Goal: Task Accomplishment & Management: Use online tool/utility

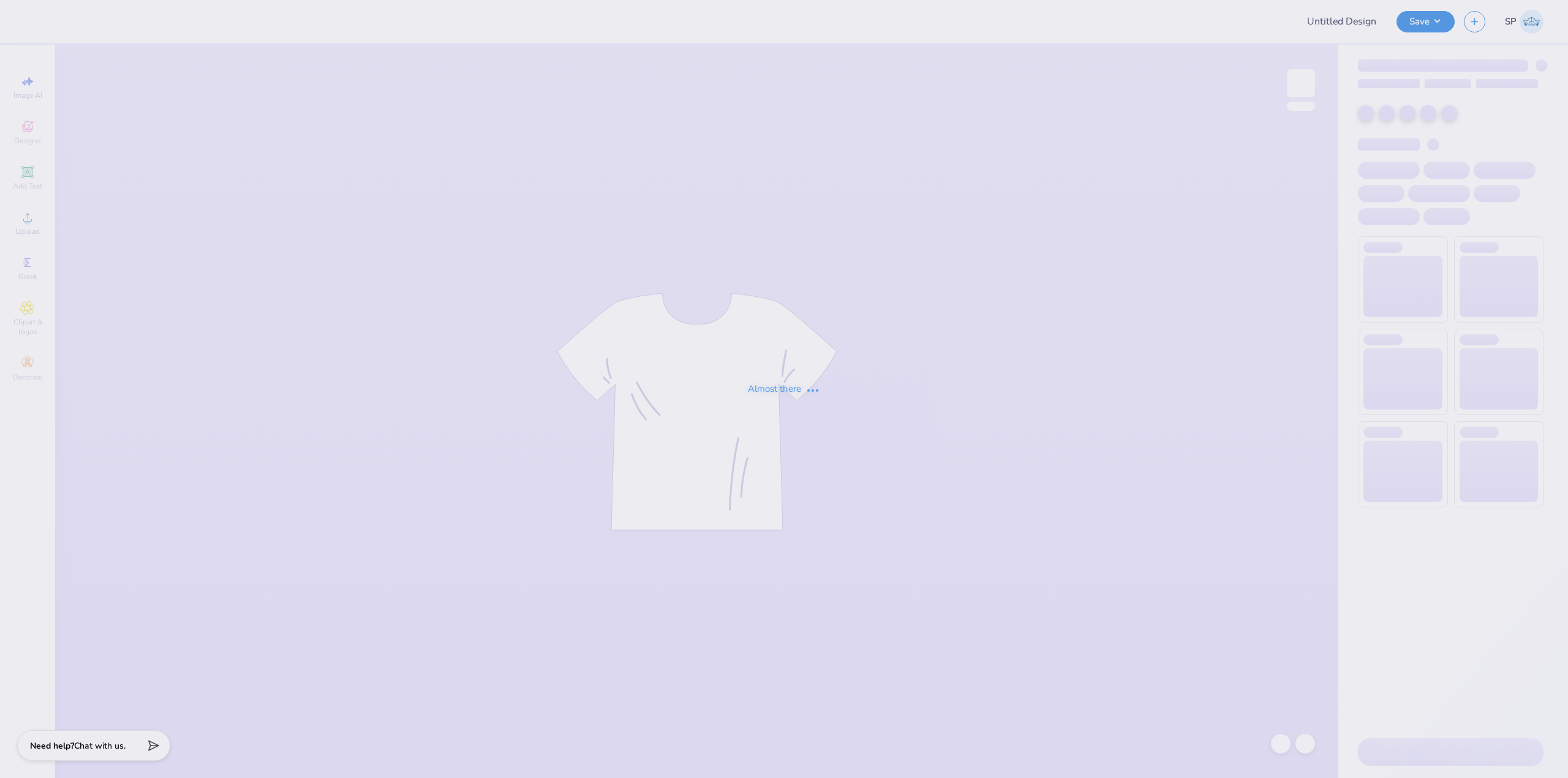
type input "Training: CF Training - Activities 3"
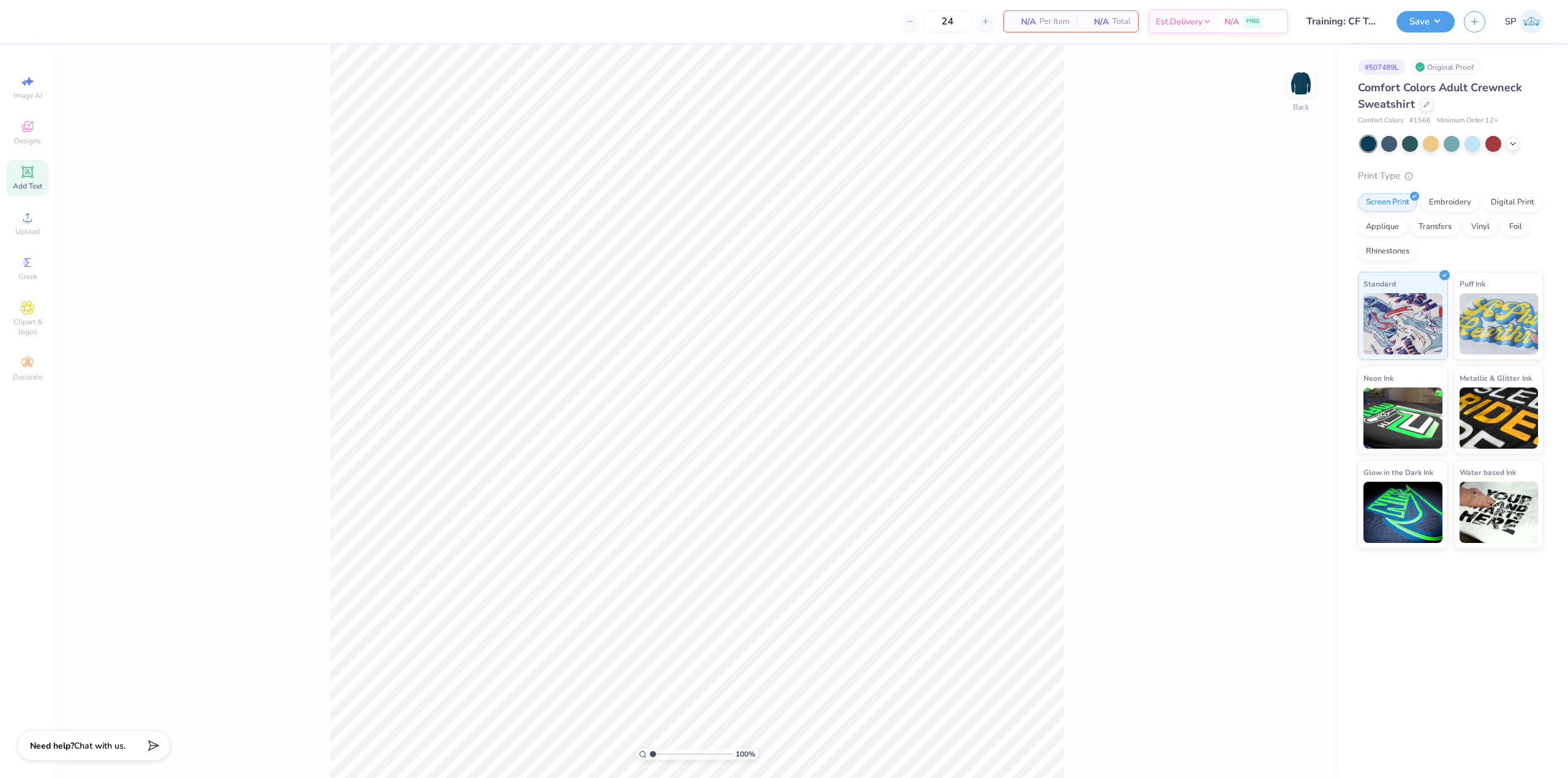
click at [22, 168] on icon at bounding box center [27, 171] width 11 height 11
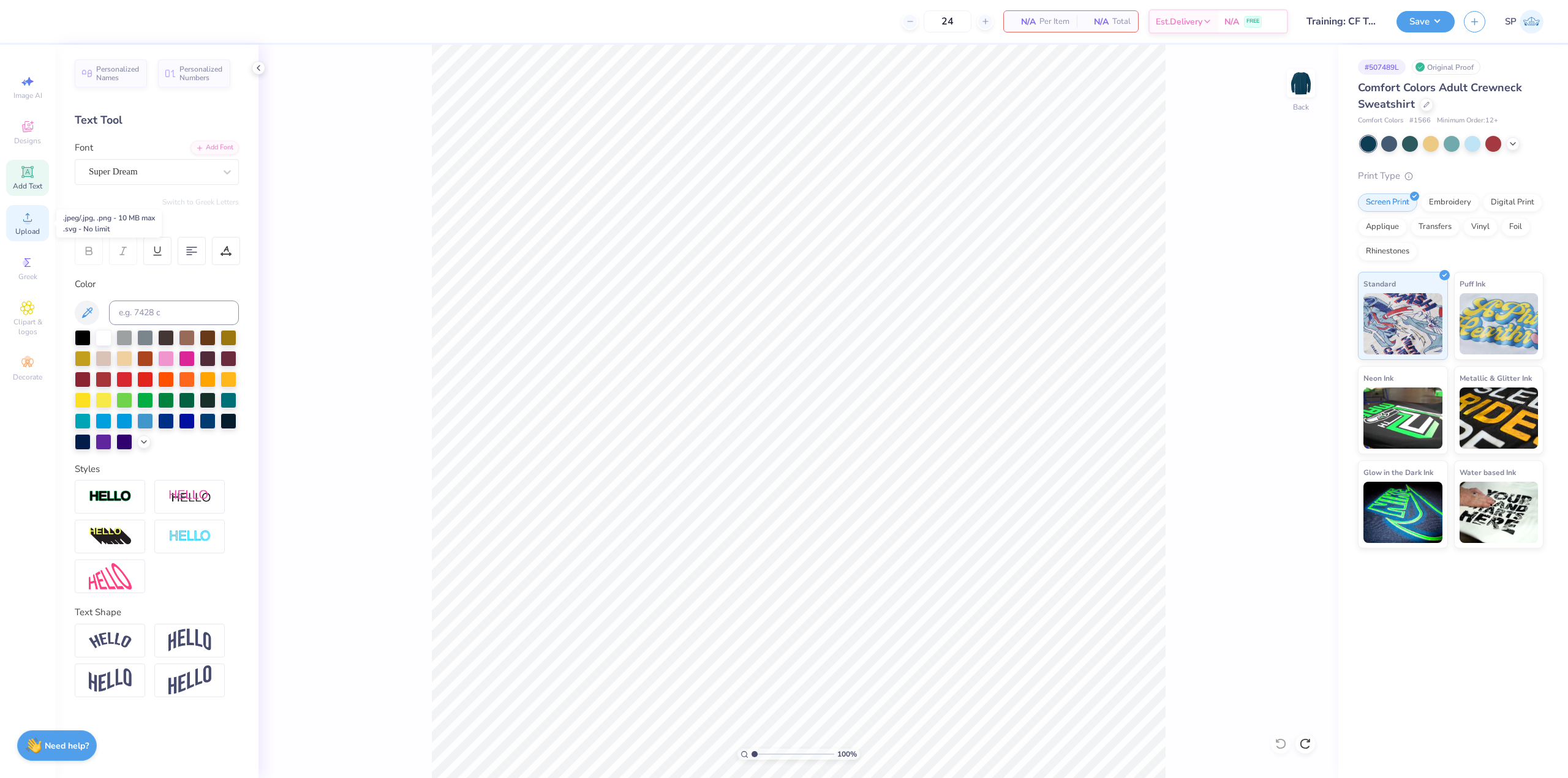
click at [31, 222] on icon at bounding box center [27, 217] width 15 height 15
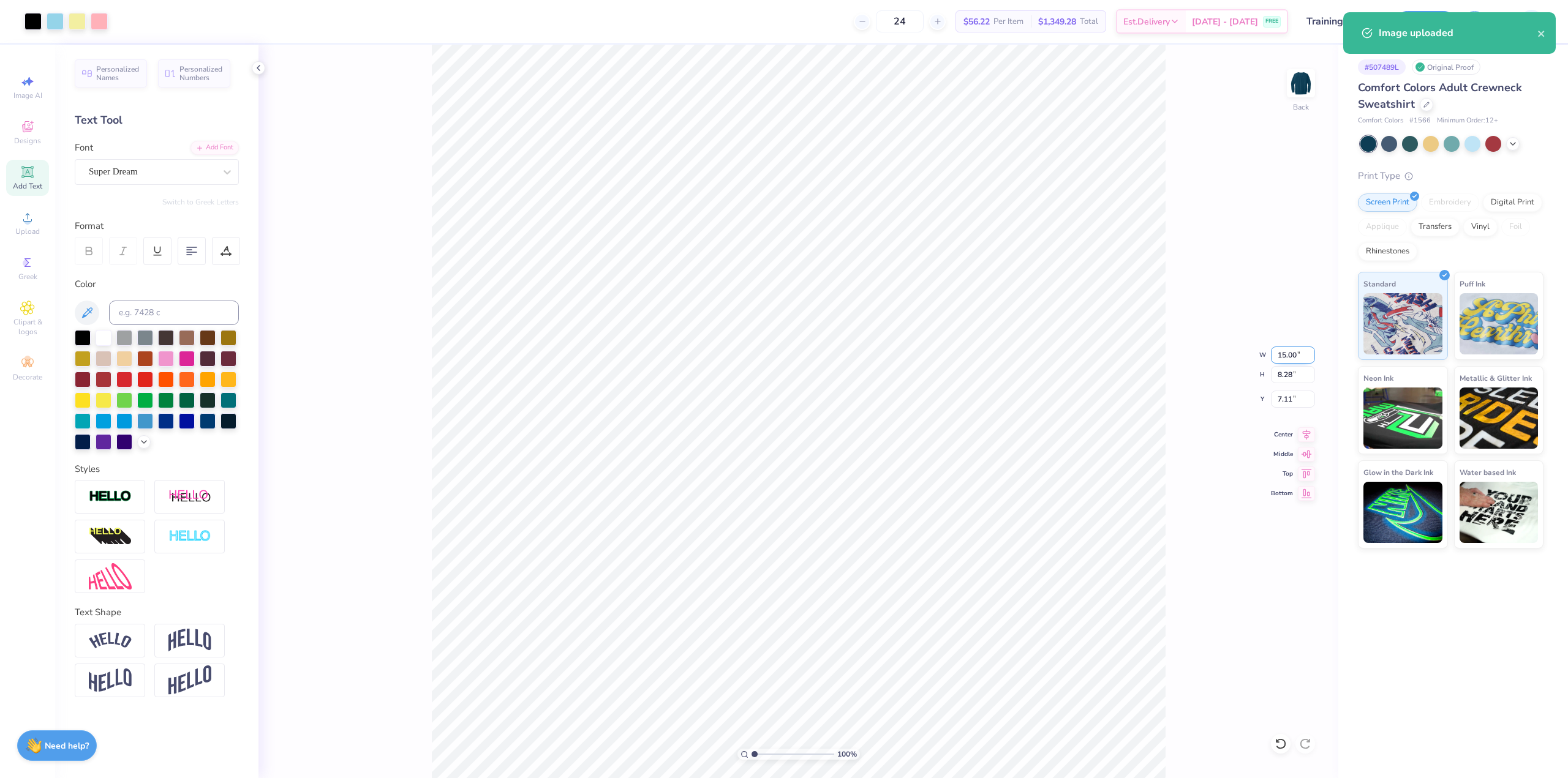
click at [1293, 360] on input "15.00" at bounding box center [1293, 355] width 44 height 17
type input "3.50"
type input "1.93"
click at [1280, 396] on input "10.28" at bounding box center [1293, 399] width 44 height 17
type input "3.00"
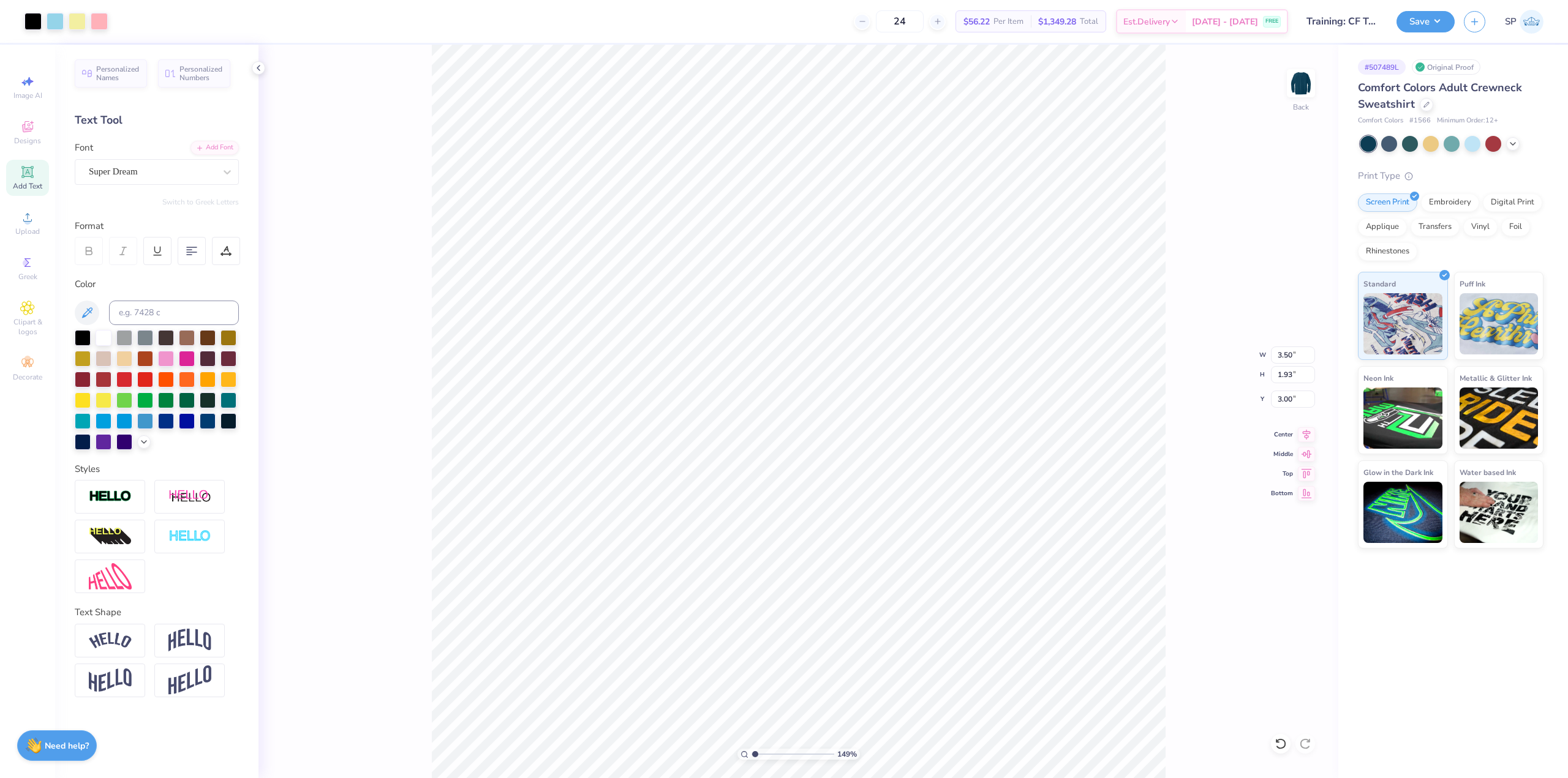
type input "1"
click at [1300, 94] on img at bounding box center [1301, 84] width 24 height 24
click at [40, 229] on div "Upload" at bounding box center [27, 222] width 43 height 36
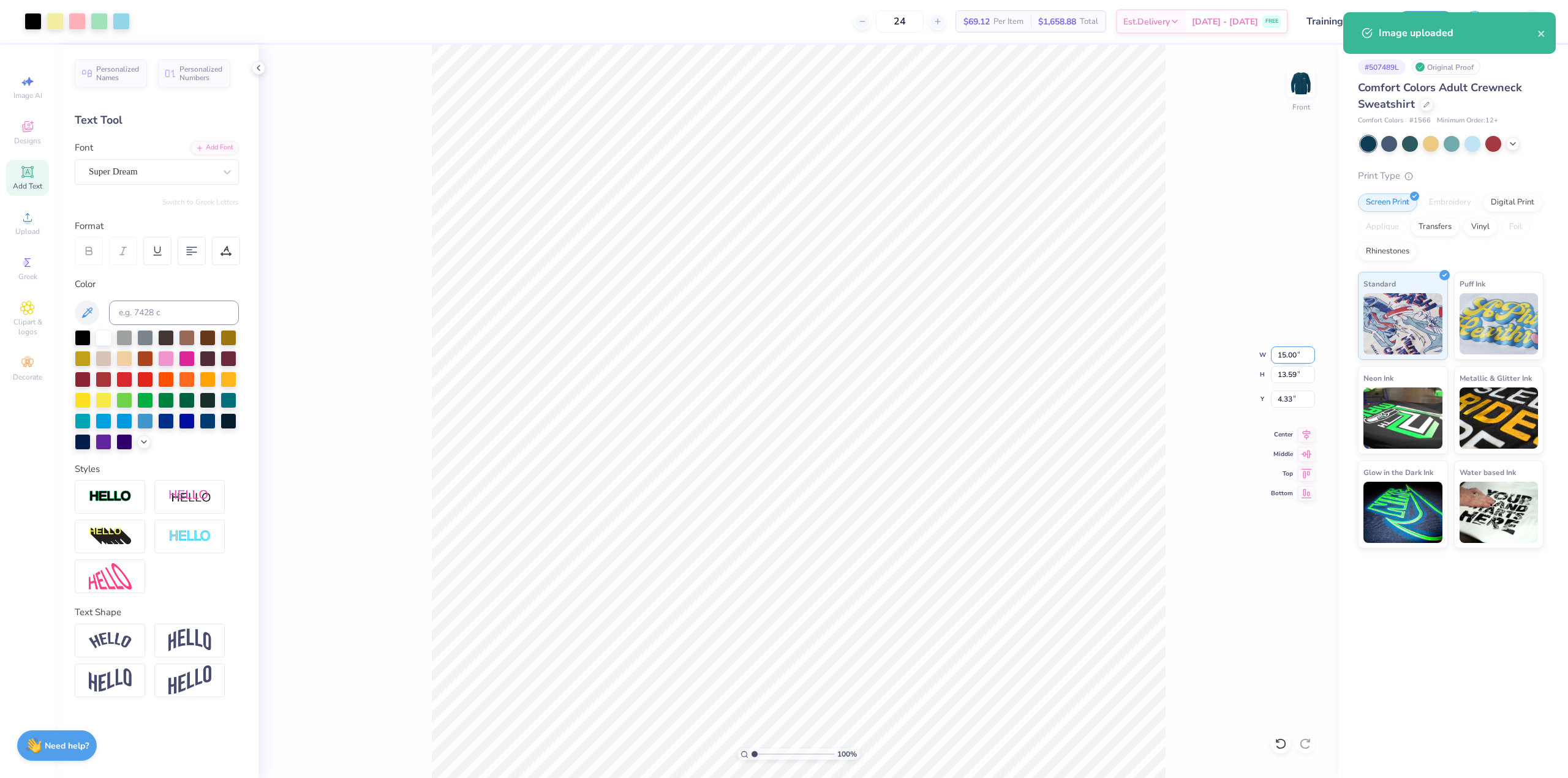
click at [1288, 355] on input "15.00" at bounding box center [1293, 355] width 44 height 17
type input "12.00"
type input "10.87"
click at [1286, 399] on input "5.69" at bounding box center [1293, 399] width 44 height 17
type input "3.00"
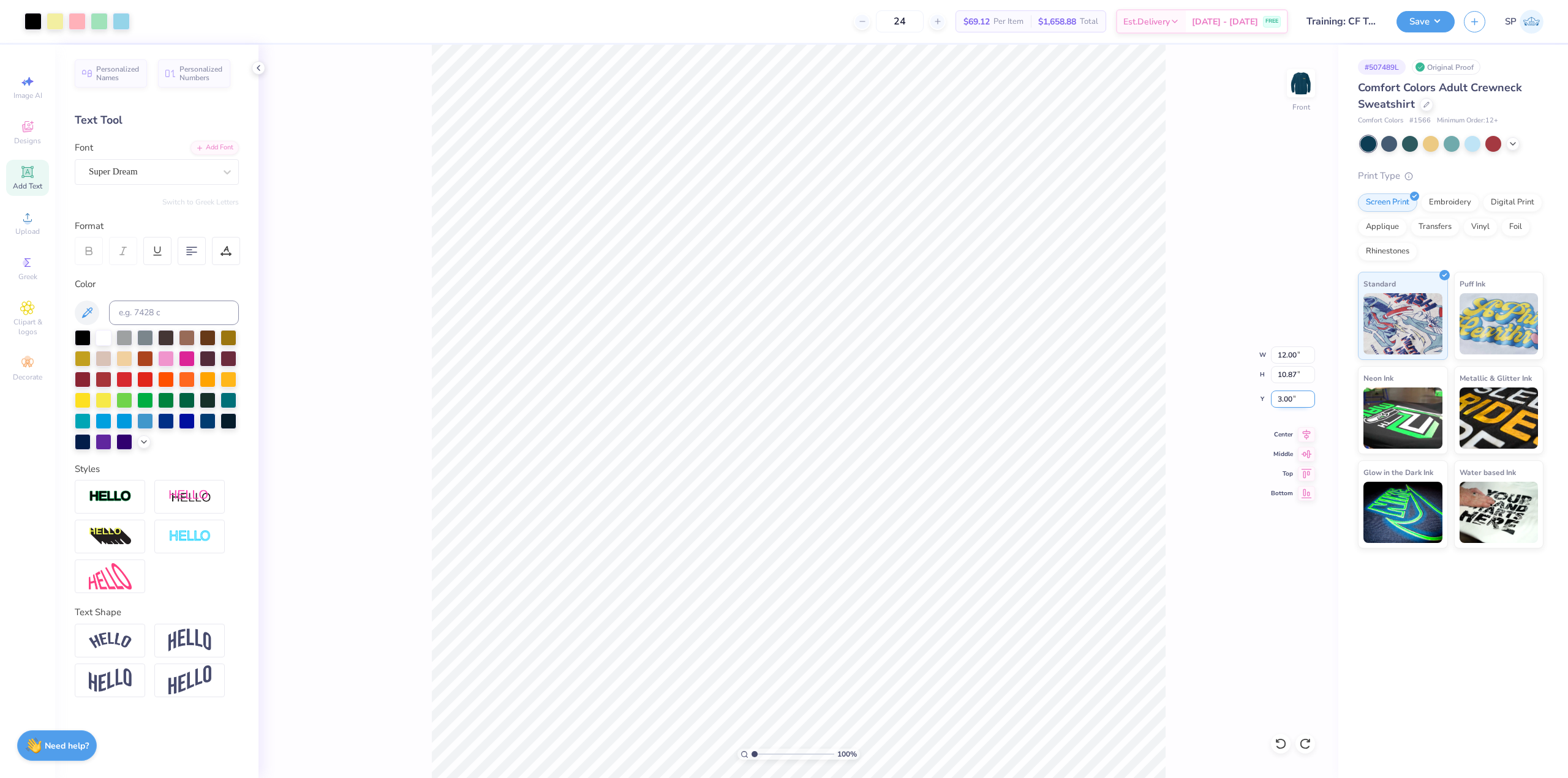
click at [1293, 397] on input "3.00" at bounding box center [1293, 399] width 44 height 17
click at [1280, 405] on input "3" at bounding box center [1293, 399] width 44 height 17
type input "2.00"
click at [1299, 98] on img at bounding box center [1301, 83] width 49 height 49
click at [1304, 92] on img at bounding box center [1301, 83] width 49 height 49
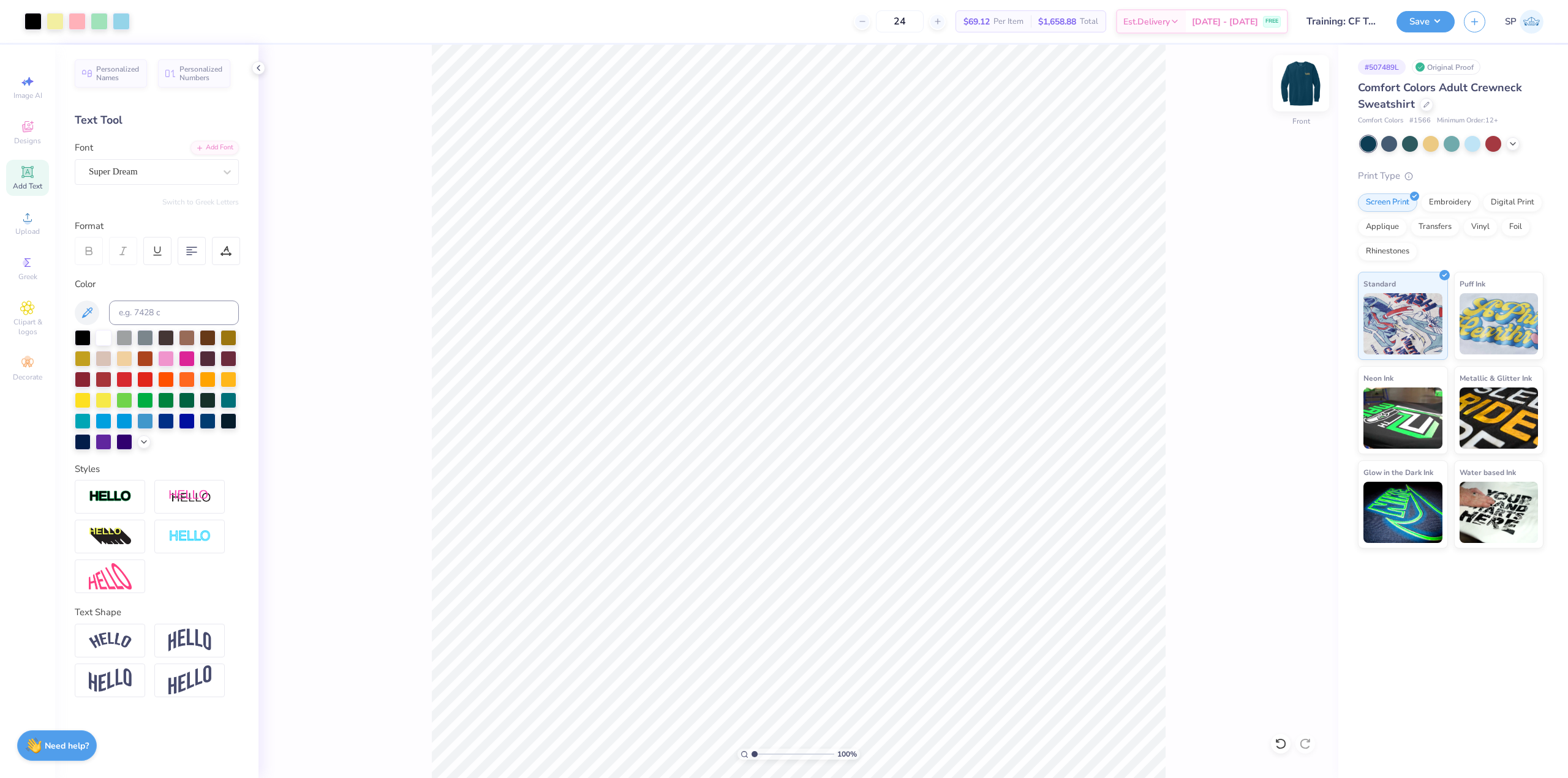
click at [1300, 83] on img at bounding box center [1301, 83] width 49 height 49
click at [1300, 83] on img at bounding box center [1301, 83] width 49 height 49
click at [1300, 83] on img at bounding box center [1301, 84] width 24 height 24
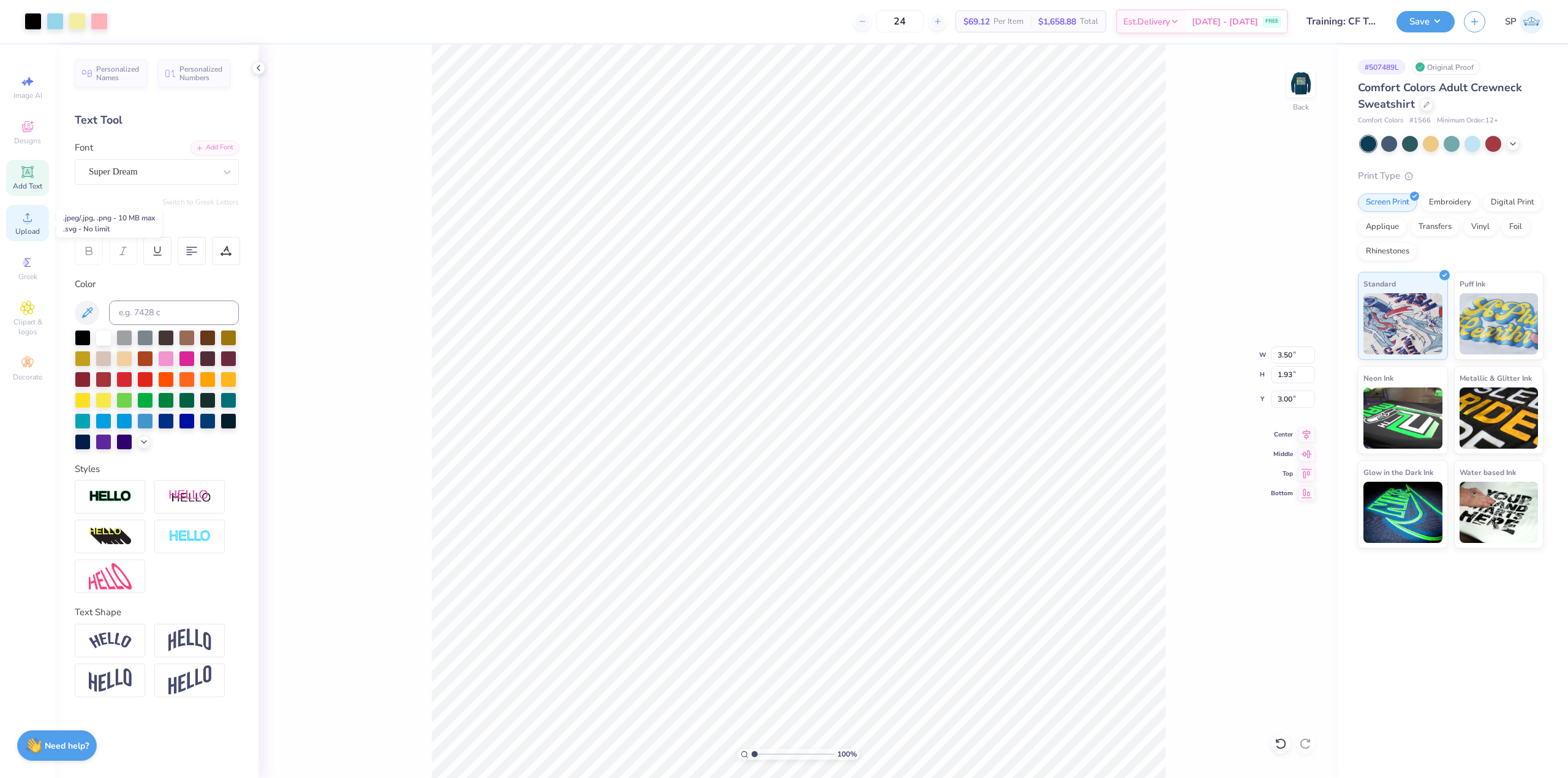
click at [36, 227] on span "Upload" at bounding box center [28, 231] width 24 height 10
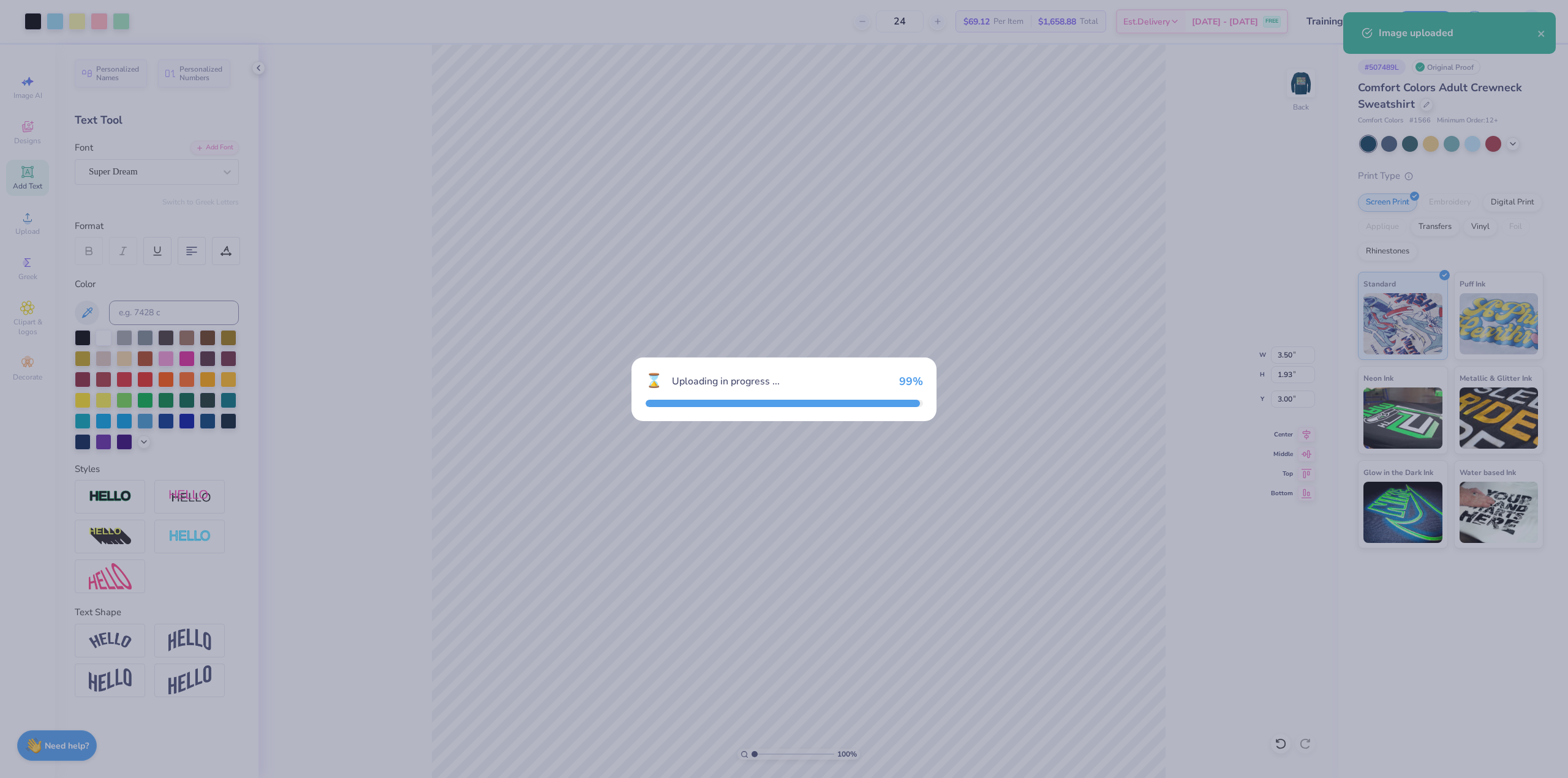
type input "15.00"
type input "8.28"
type input "7.11"
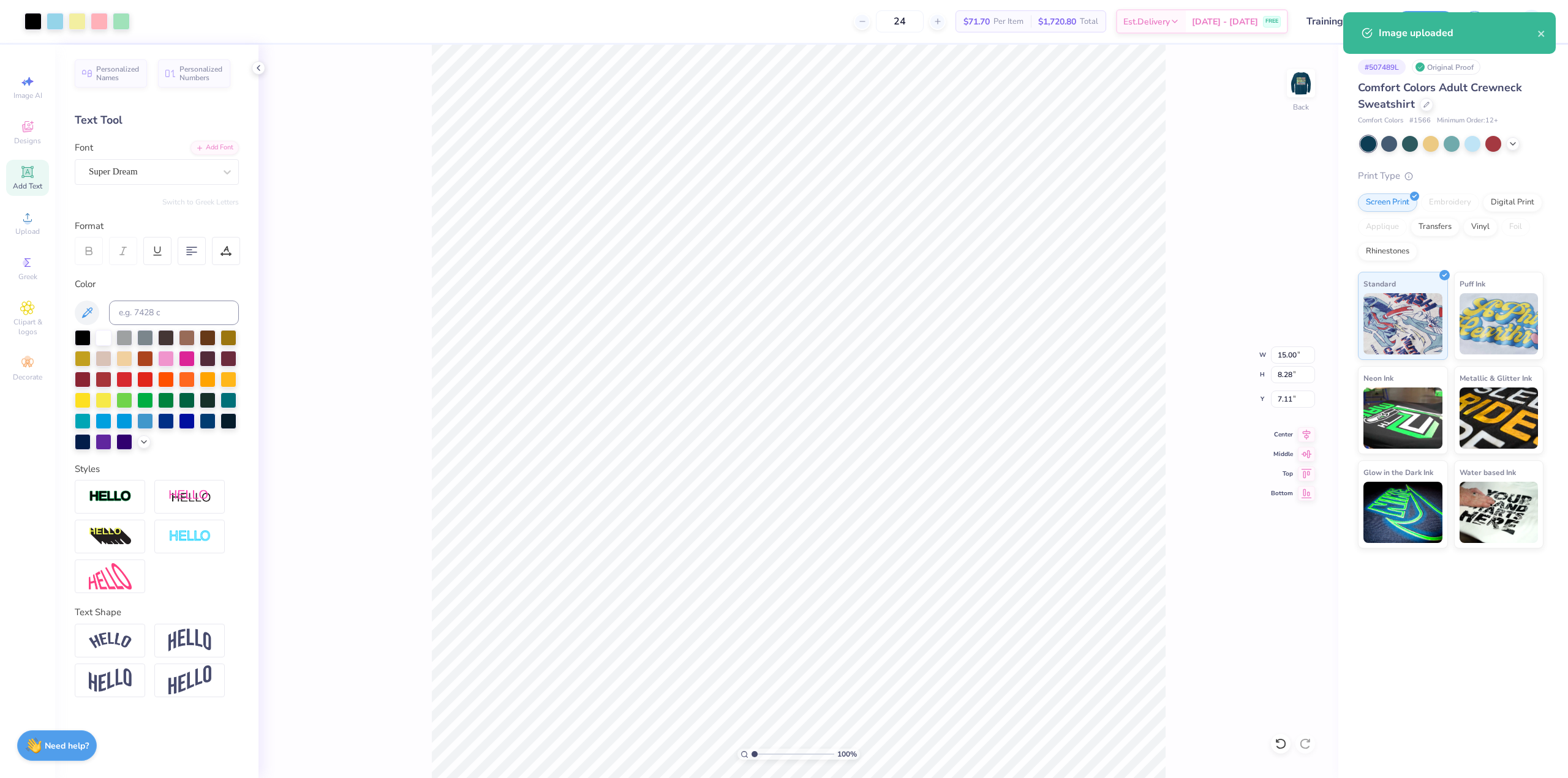
type input "3.50"
type input "1.93"
type input "3.00"
click at [1301, 359] on input "15.00" at bounding box center [1293, 355] width 44 height 17
type input "3.40"
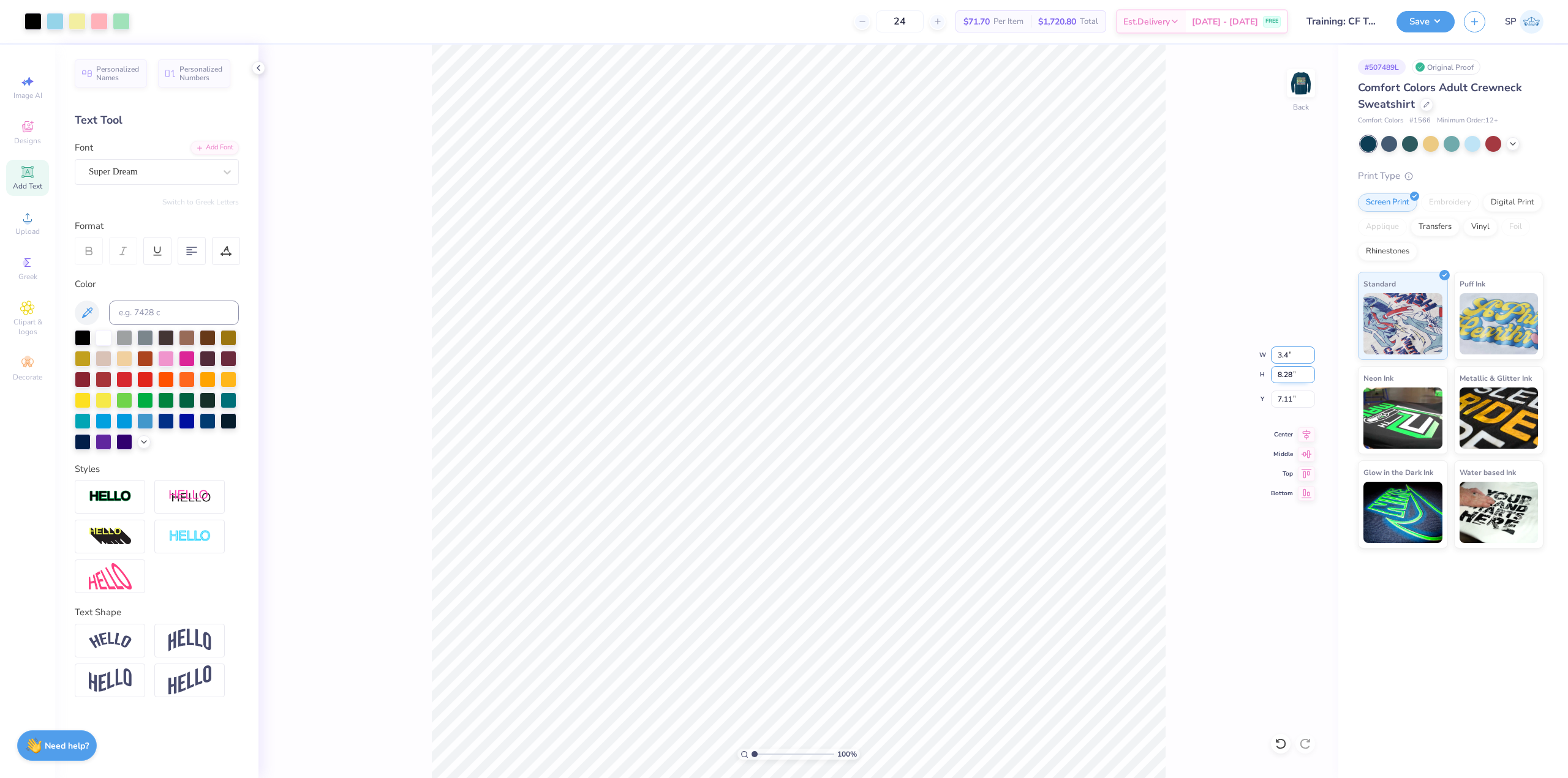
type input "1.88"
type input "10.31"
type input "3.50"
type input "1.93"
type input "3.00"
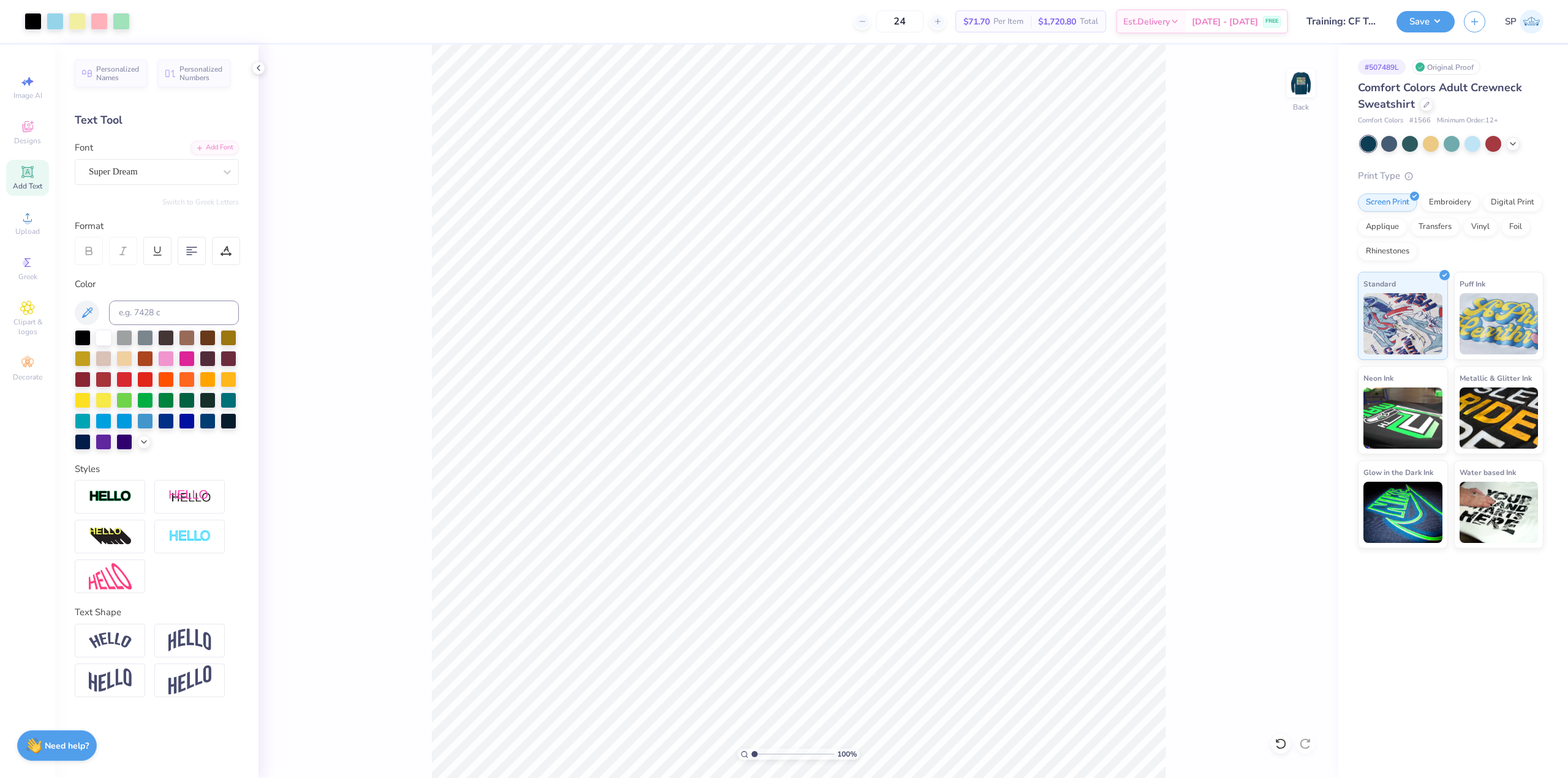
click at [1295, 79] on img at bounding box center [1301, 84] width 24 height 24
click at [1420, 20] on button "Save" at bounding box center [1426, 20] width 58 height 22
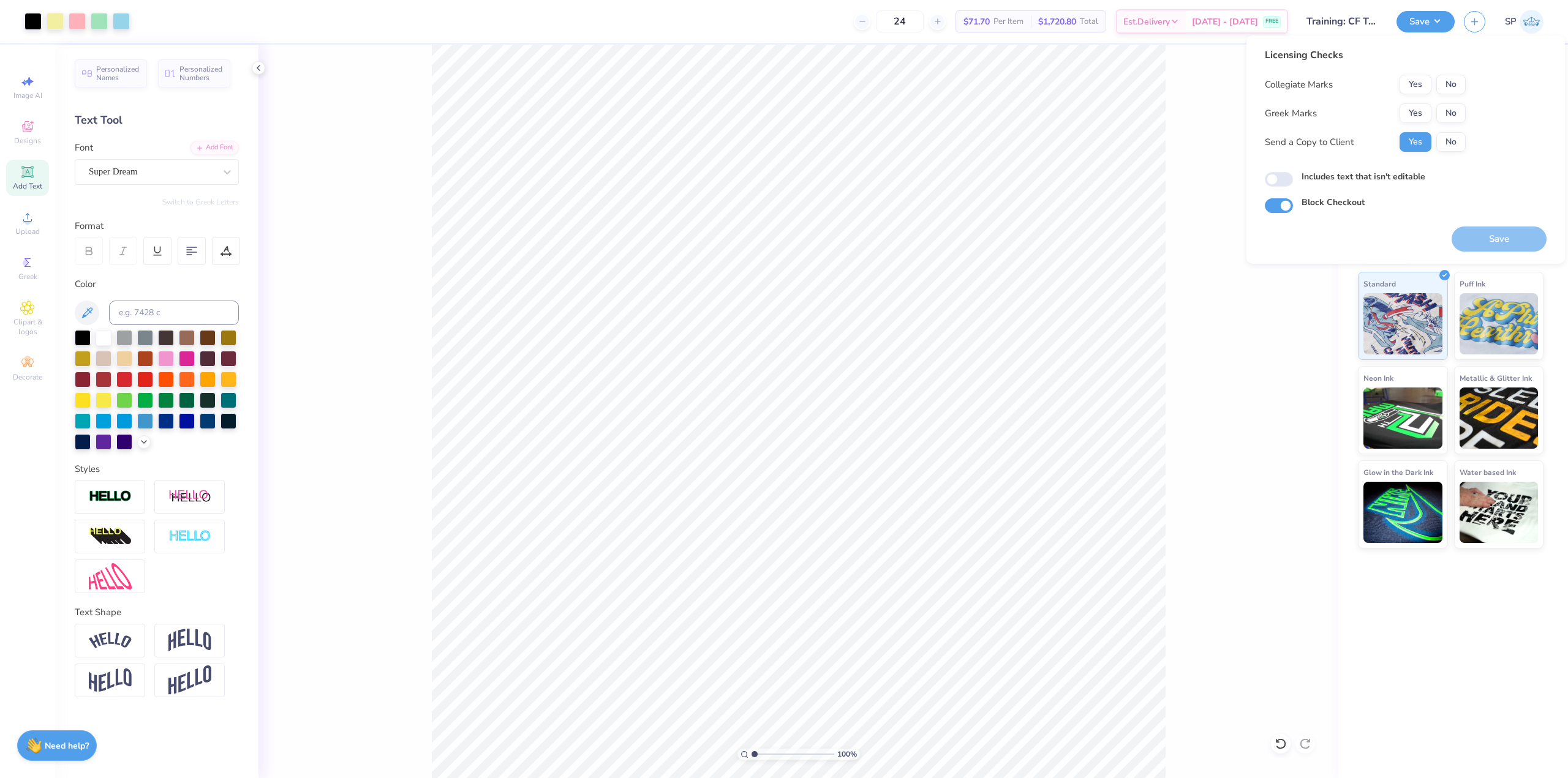
click at [1436, 85] on div "Yes No" at bounding box center [1433, 85] width 66 height 19
click at [1444, 84] on button "No" at bounding box center [1451, 85] width 30 height 19
click at [1443, 104] on button "No" at bounding box center [1451, 113] width 30 height 19
click at [1283, 178] on input "Includes text that isn't editable" at bounding box center [1279, 179] width 28 height 15
checkbox input "true"
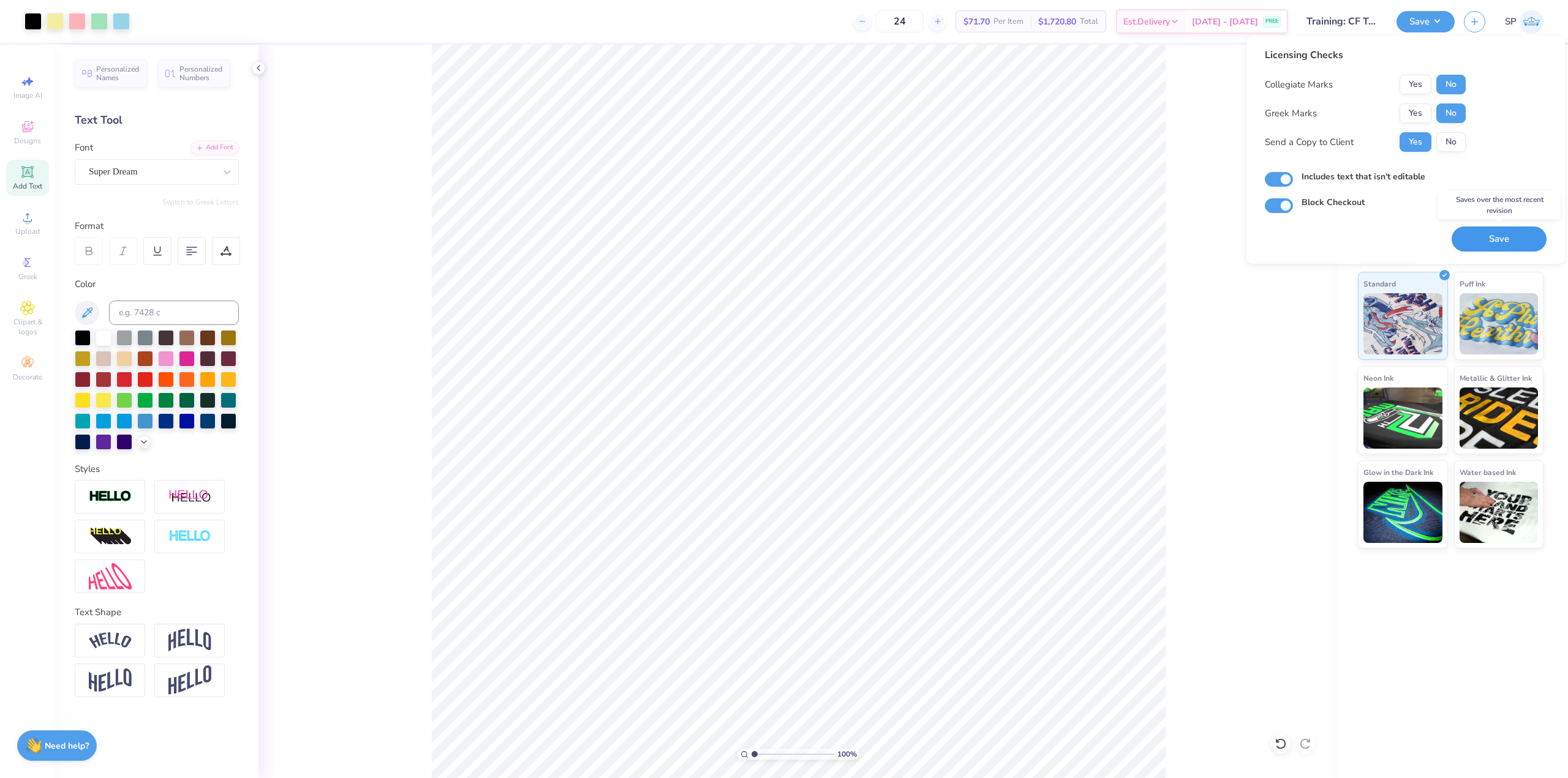
click at [1499, 239] on button "Save" at bounding box center [1499, 239] width 95 height 25
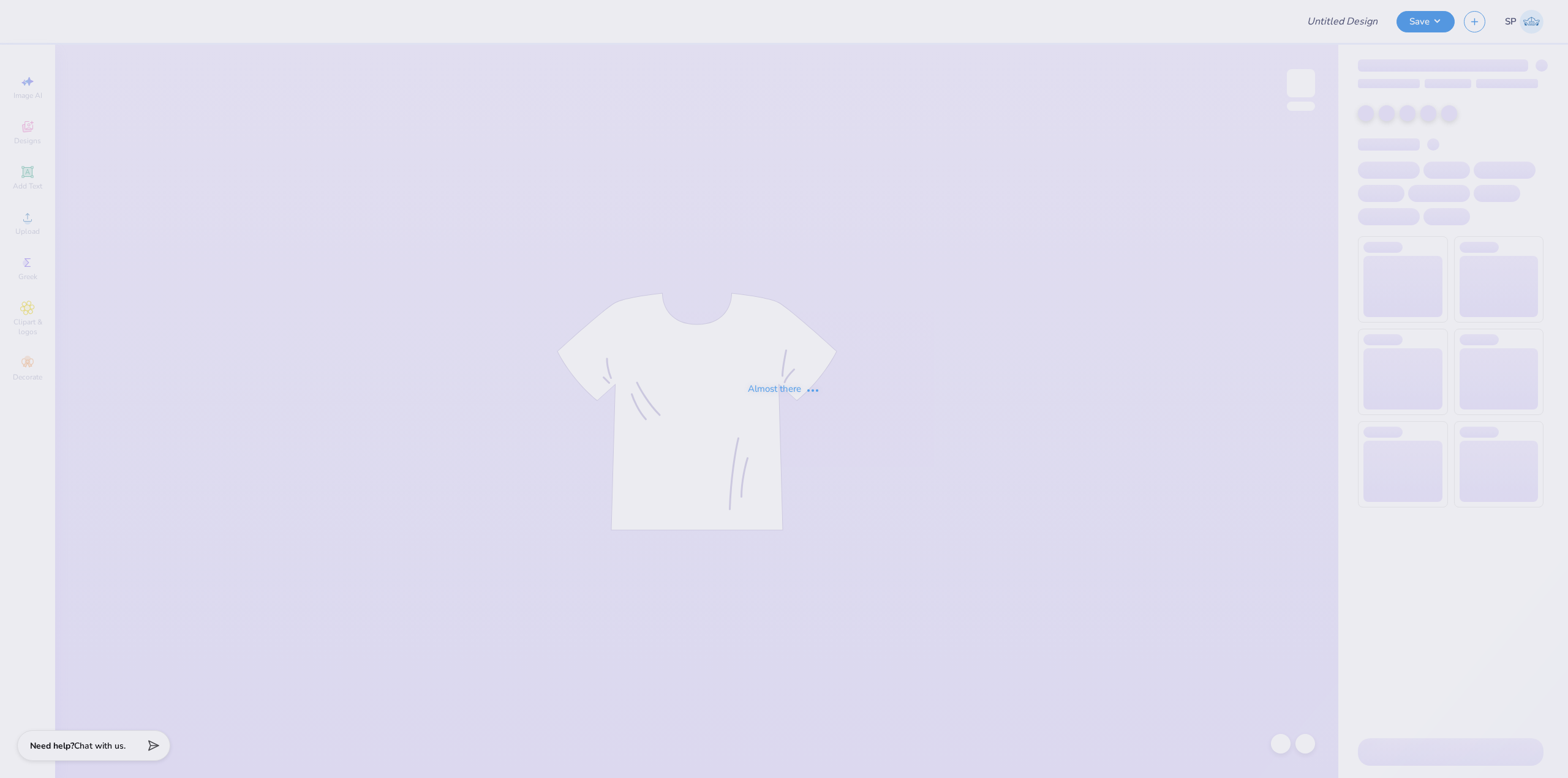
type input "Training: CF Training - Activities 3"
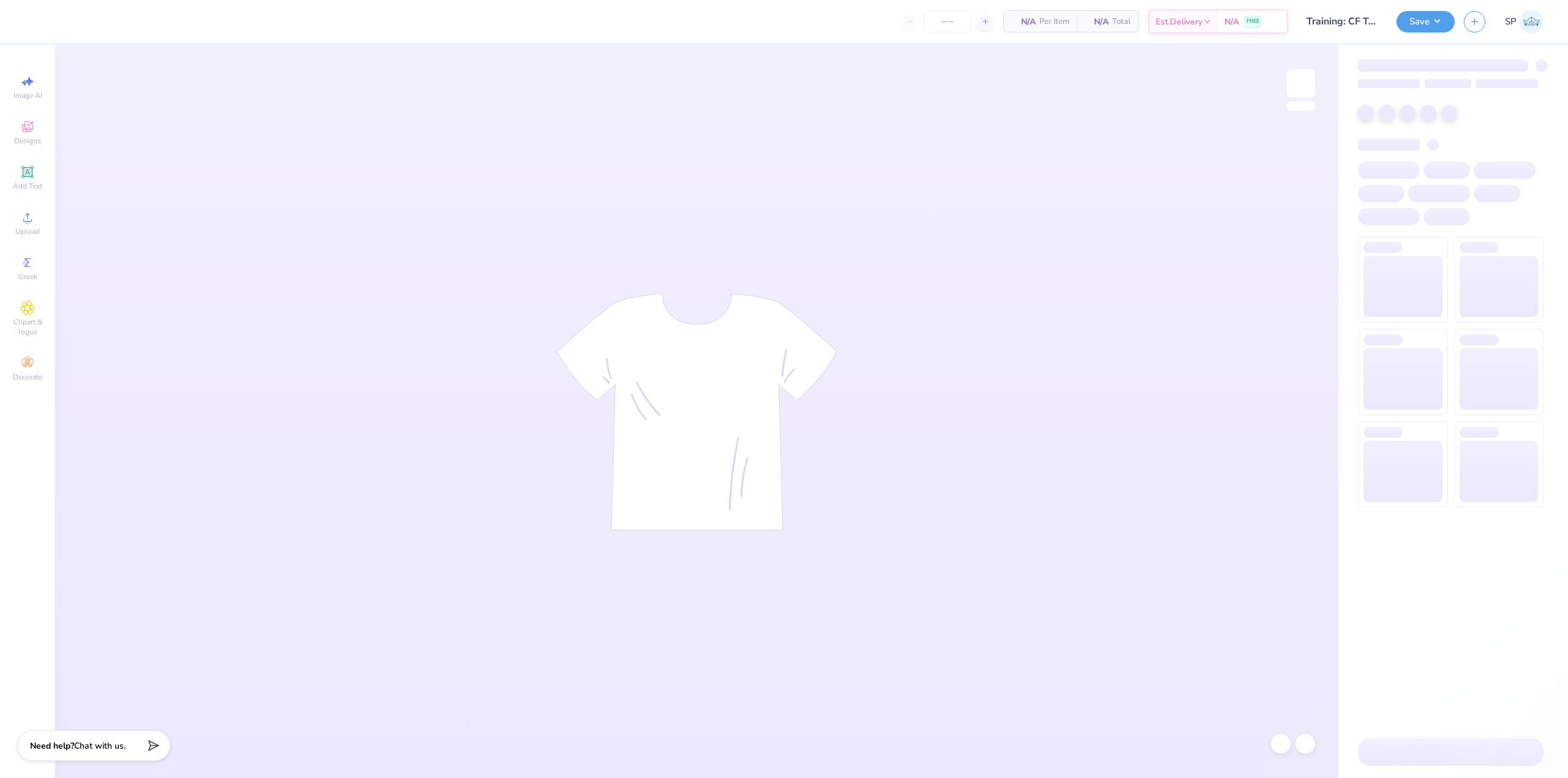
type input "24"
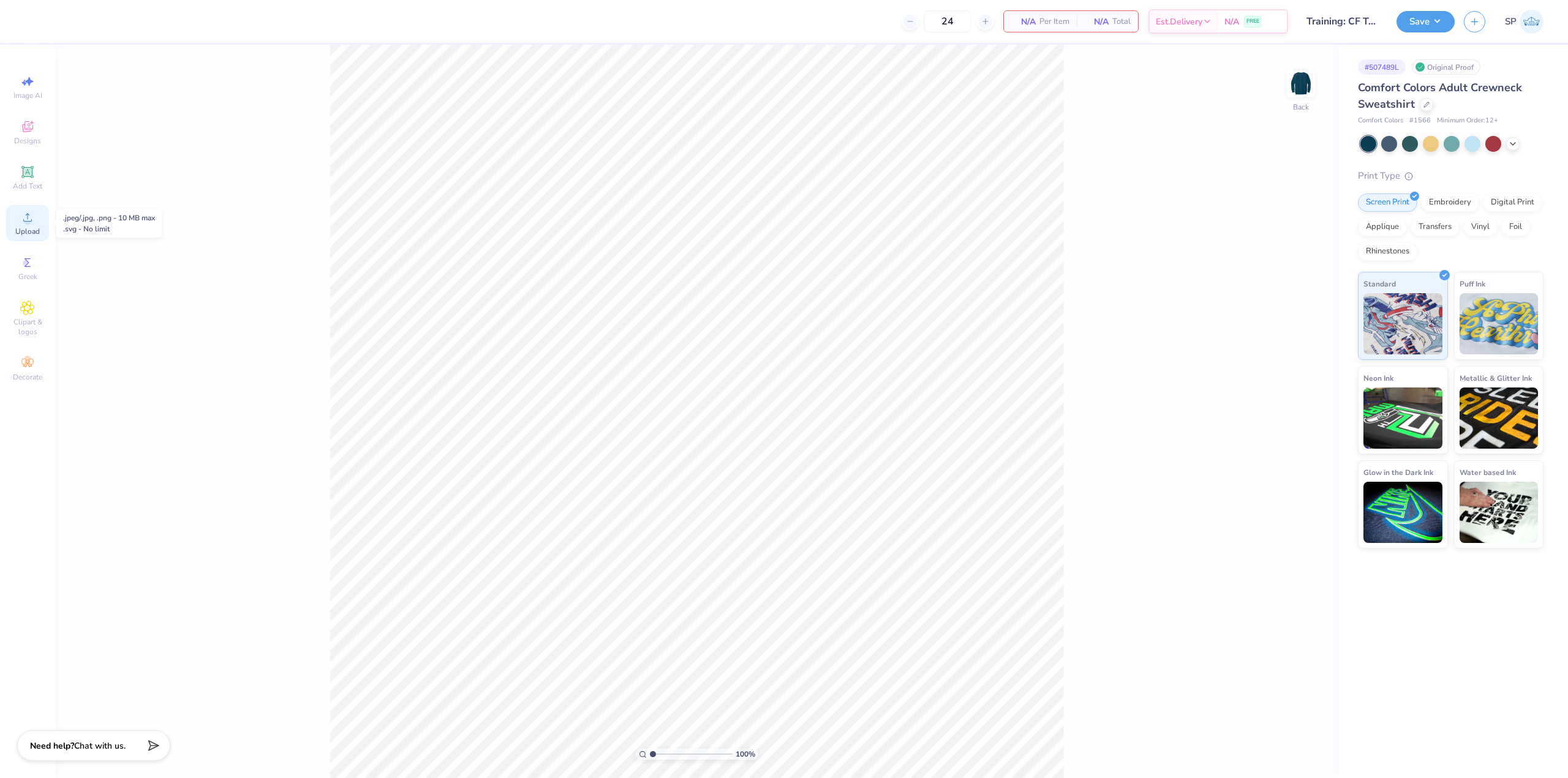
click at [31, 214] on icon at bounding box center [27, 217] width 15 height 15
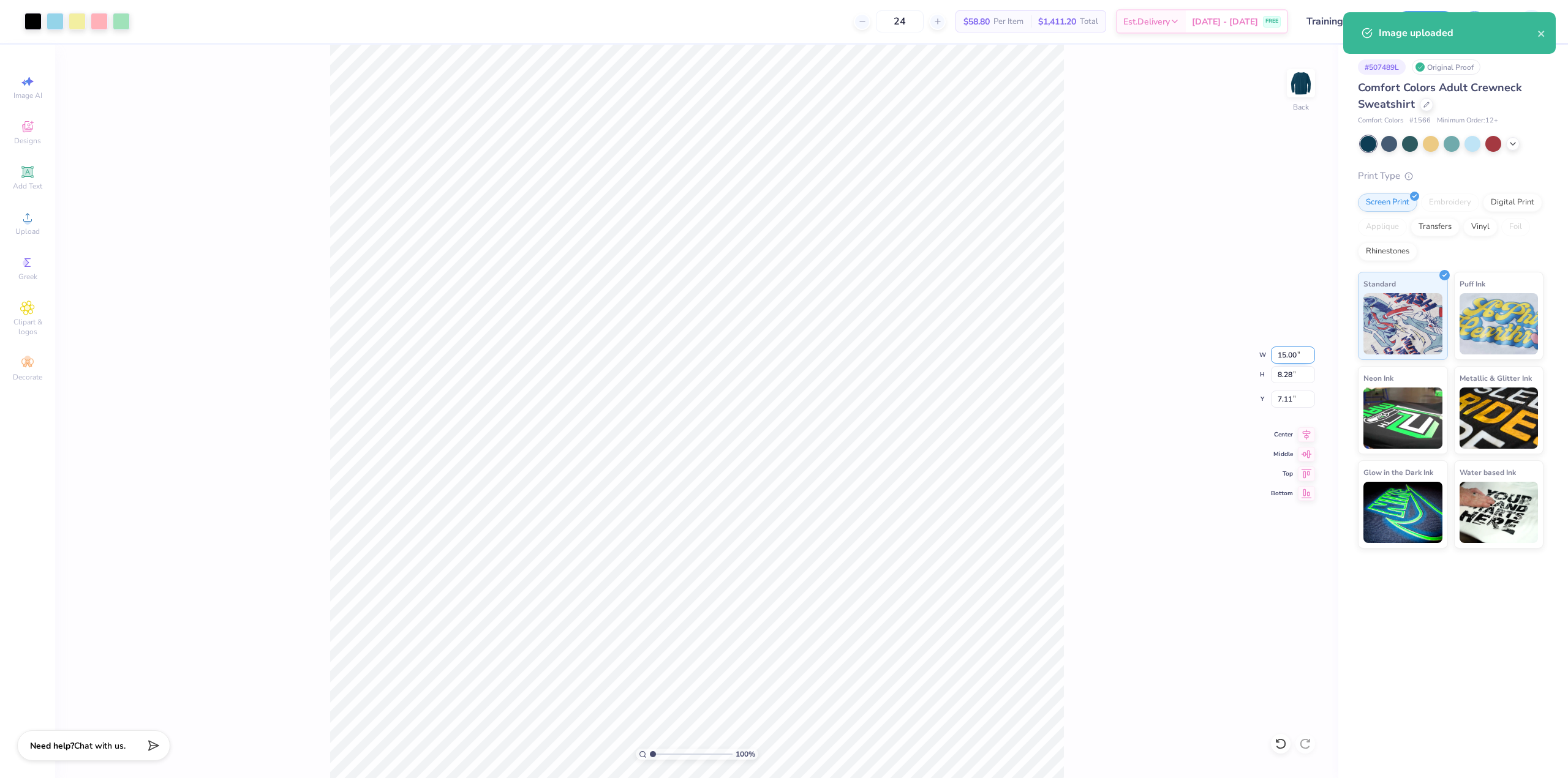
click at [1295, 349] on input "15.00" at bounding box center [1293, 355] width 44 height 17
type input "3.50"
type input "1.93"
type input "3.00"
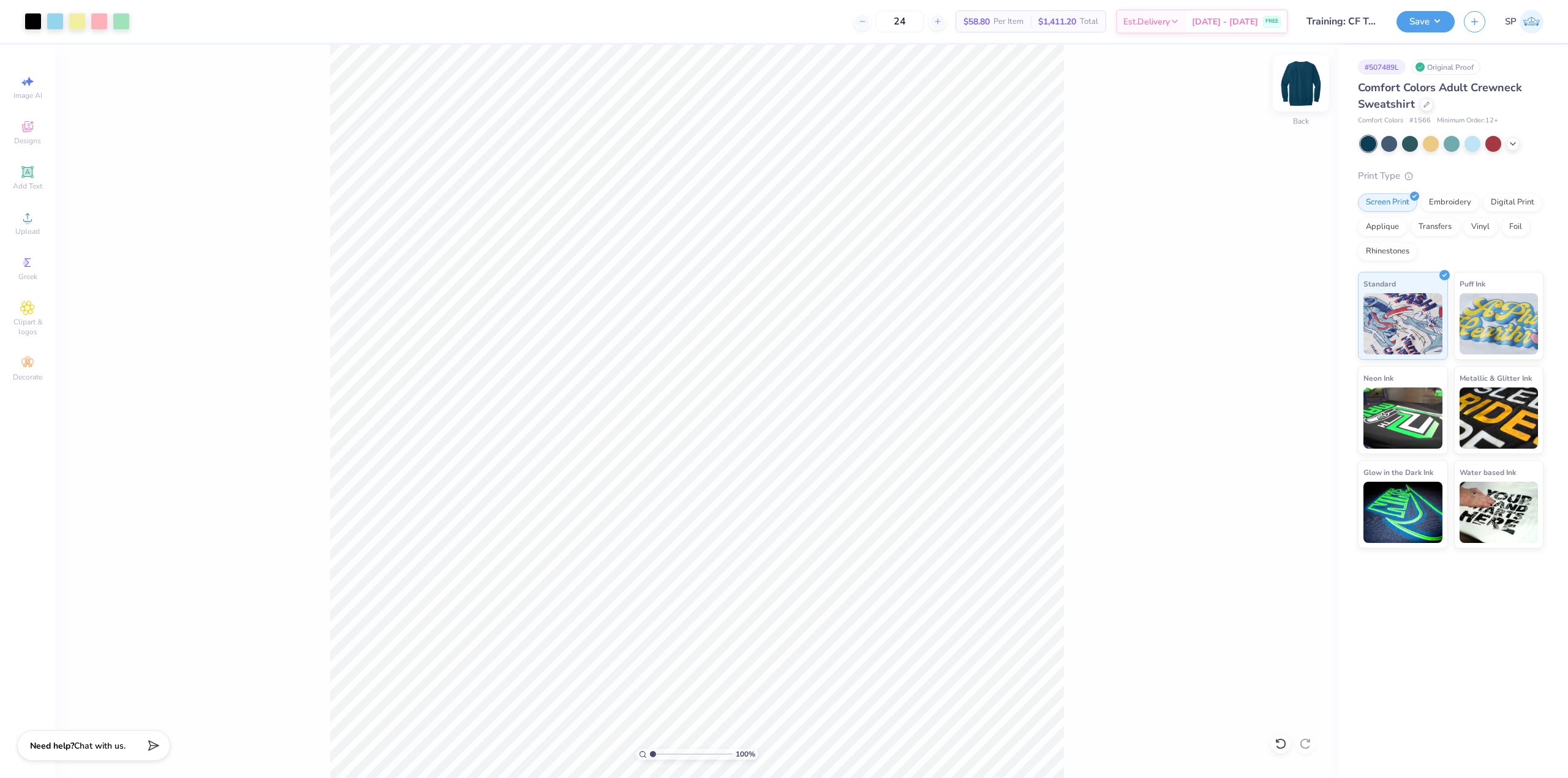
click at [1300, 79] on img at bounding box center [1301, 83] width 49 height 49
click at [24, 213] on icon at bounding box center [27, 217] width 15 height 15
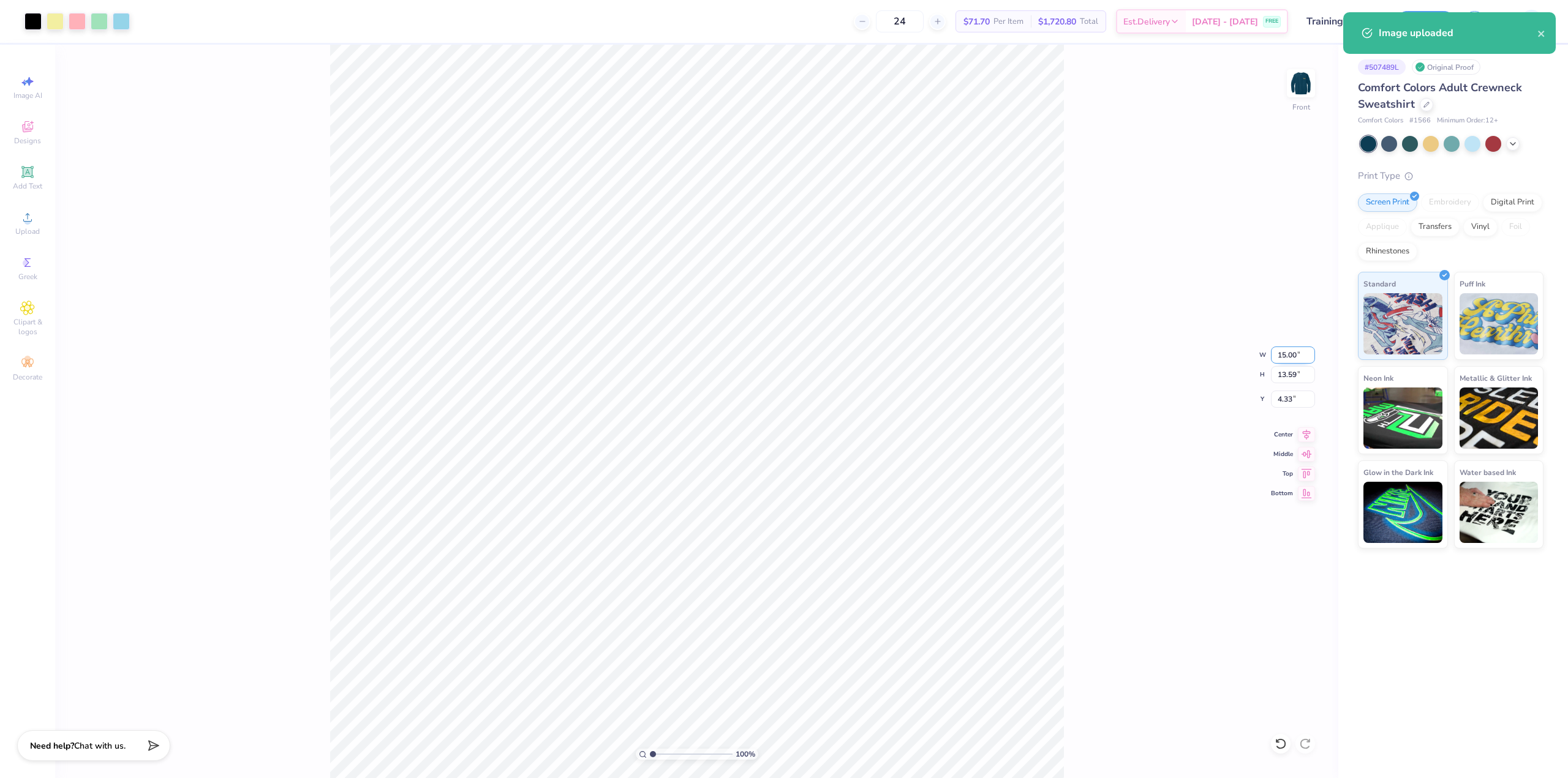
click at [1289, 352] on input "15.00" at bounding box center [1293, 355] width 44 height 17
type input "12.00"
type input "10.87"
click at [1286, 404] on input "5.69" at bounding box center [1293, 399] width 44 height 17
type input "2.00"
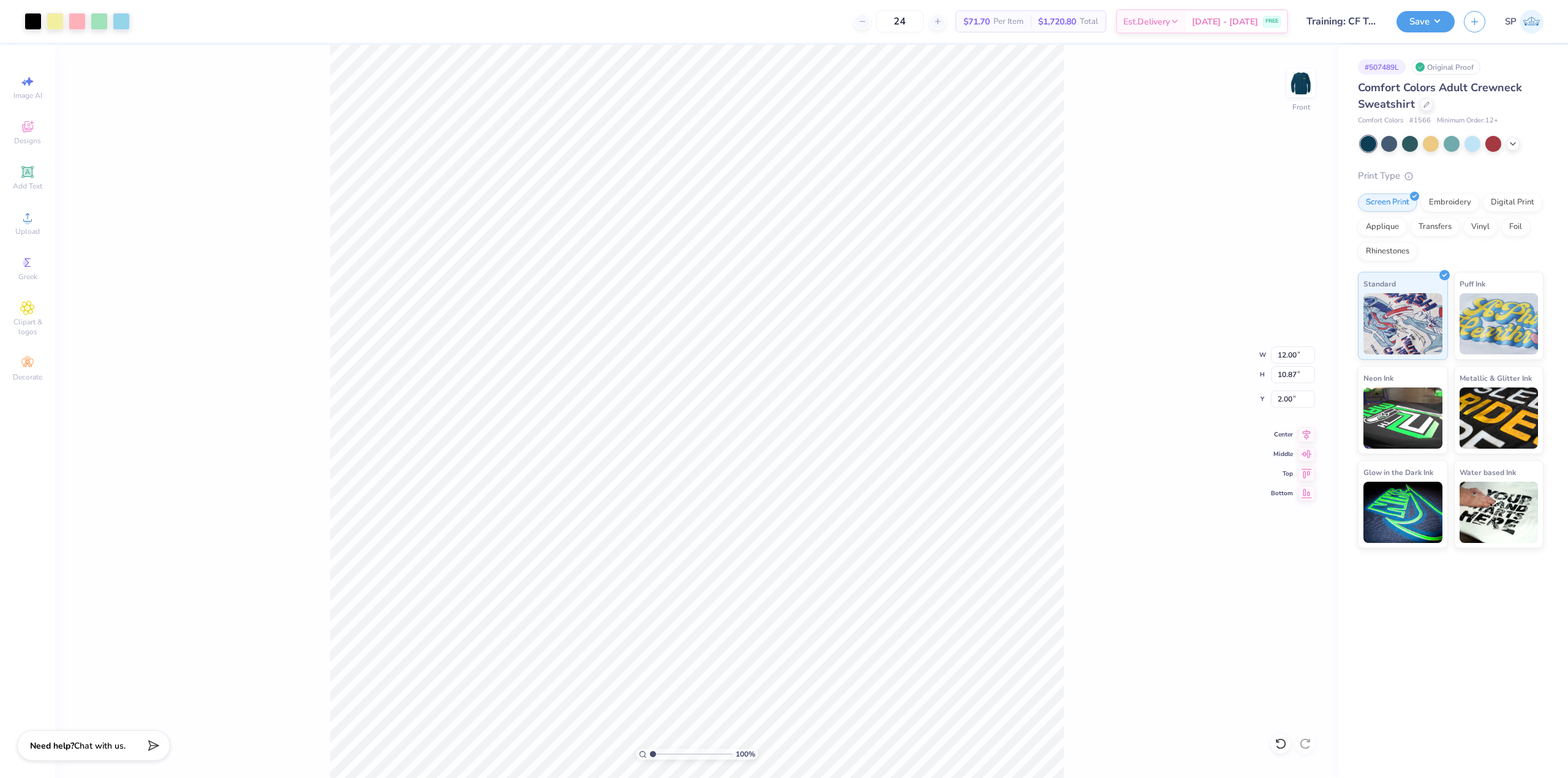
click at [1100, 284] on div "100 % Front W 12.00 12.00 " H 10.87 10.87 " Y 2.00 2.00 " Center Middle Top Bot…" at bounding box center [696, 411] width 1283 height 734
click at [1429, 13] on button "Save" at bounding box center [1426, 20] width 58 height 22
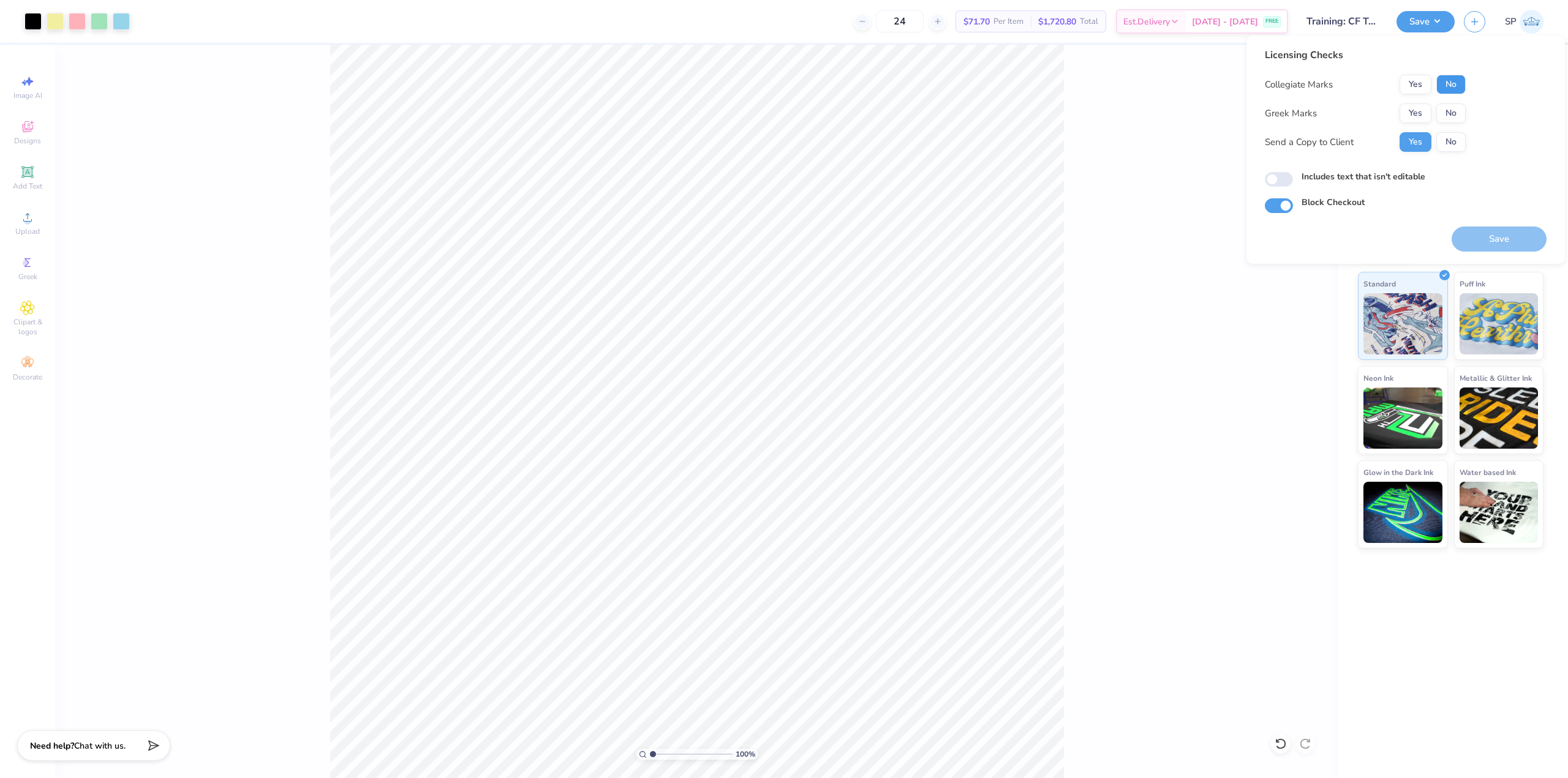
click at [1451, 85] on button "No" at bounding box center [1451, 85] width 30 height 19
click at [1449, 106] on button "No" at bounding box center [1451, 113] width 30 height 19
click at [1285, 176] on input "Includes text that isn't editable" at bounding box center [1279, 179] width 28 height 15
checkbox input "true"
click at [1508, 231] on button "Save" at bounding box center [1499, 239] width 95 height 25
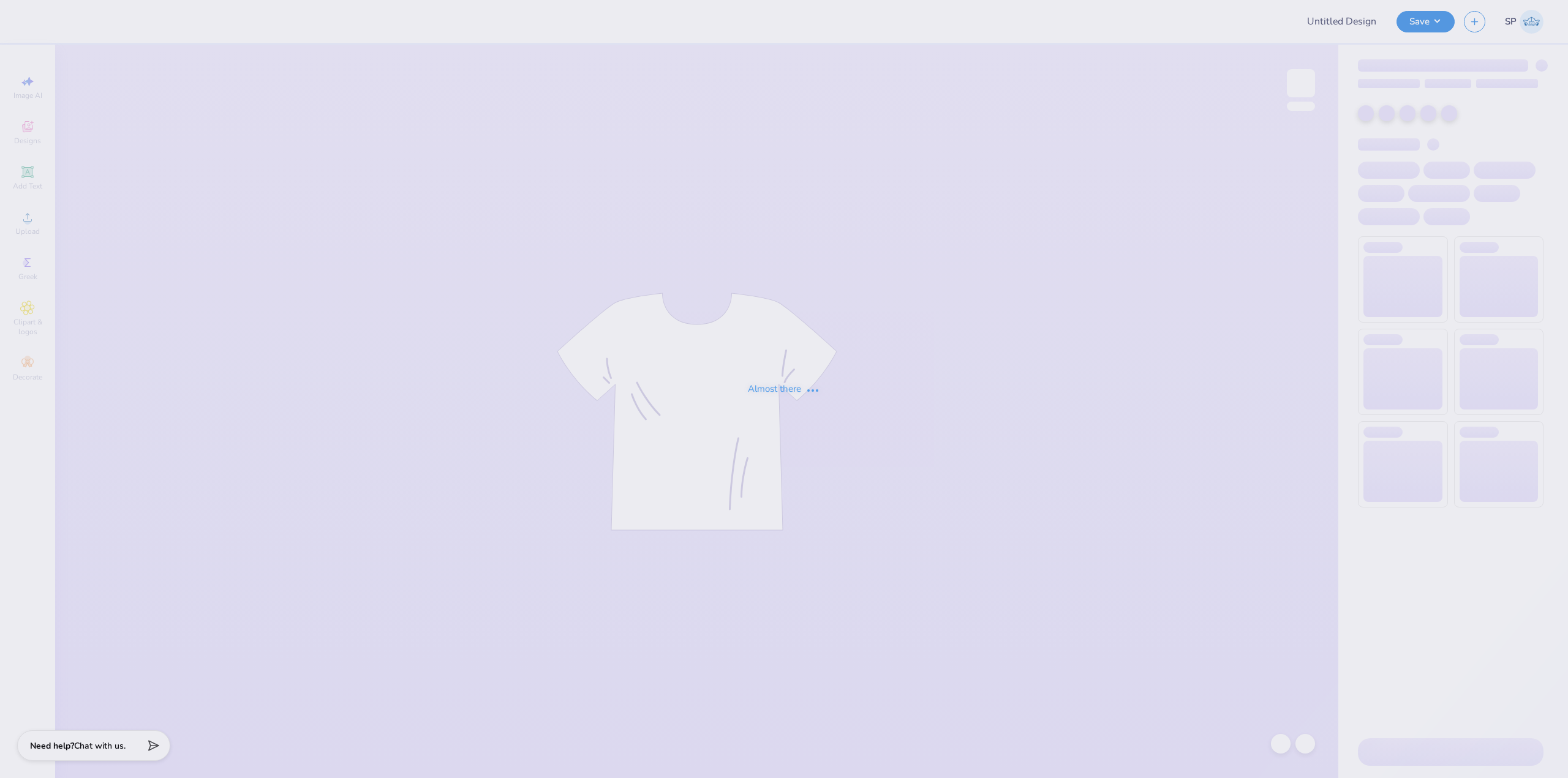
type input "Training: CF Training - Activities 3"
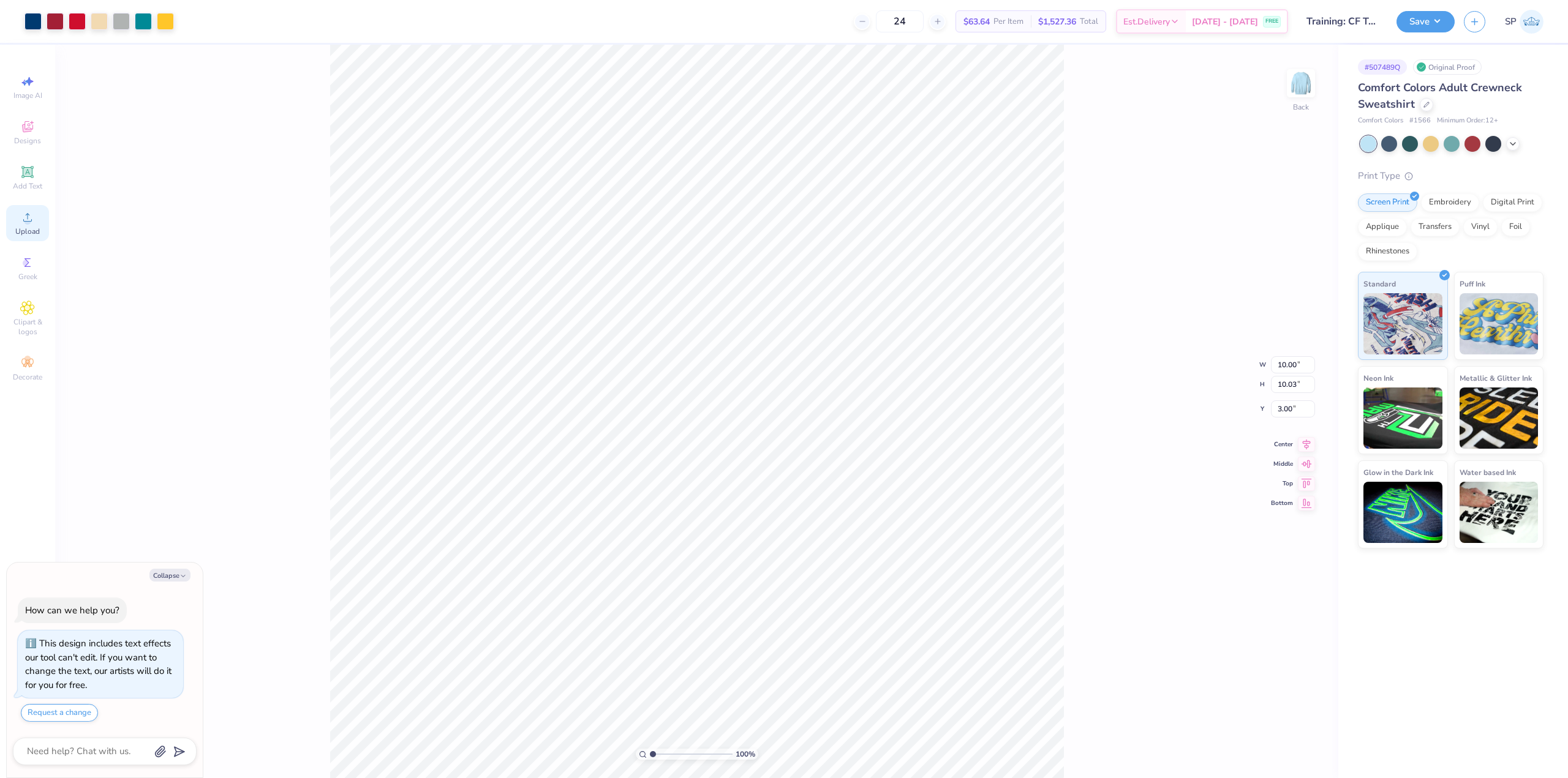
click at [43, 221] on div "Upload" at bounding box center [27, 222] width 43 height 36
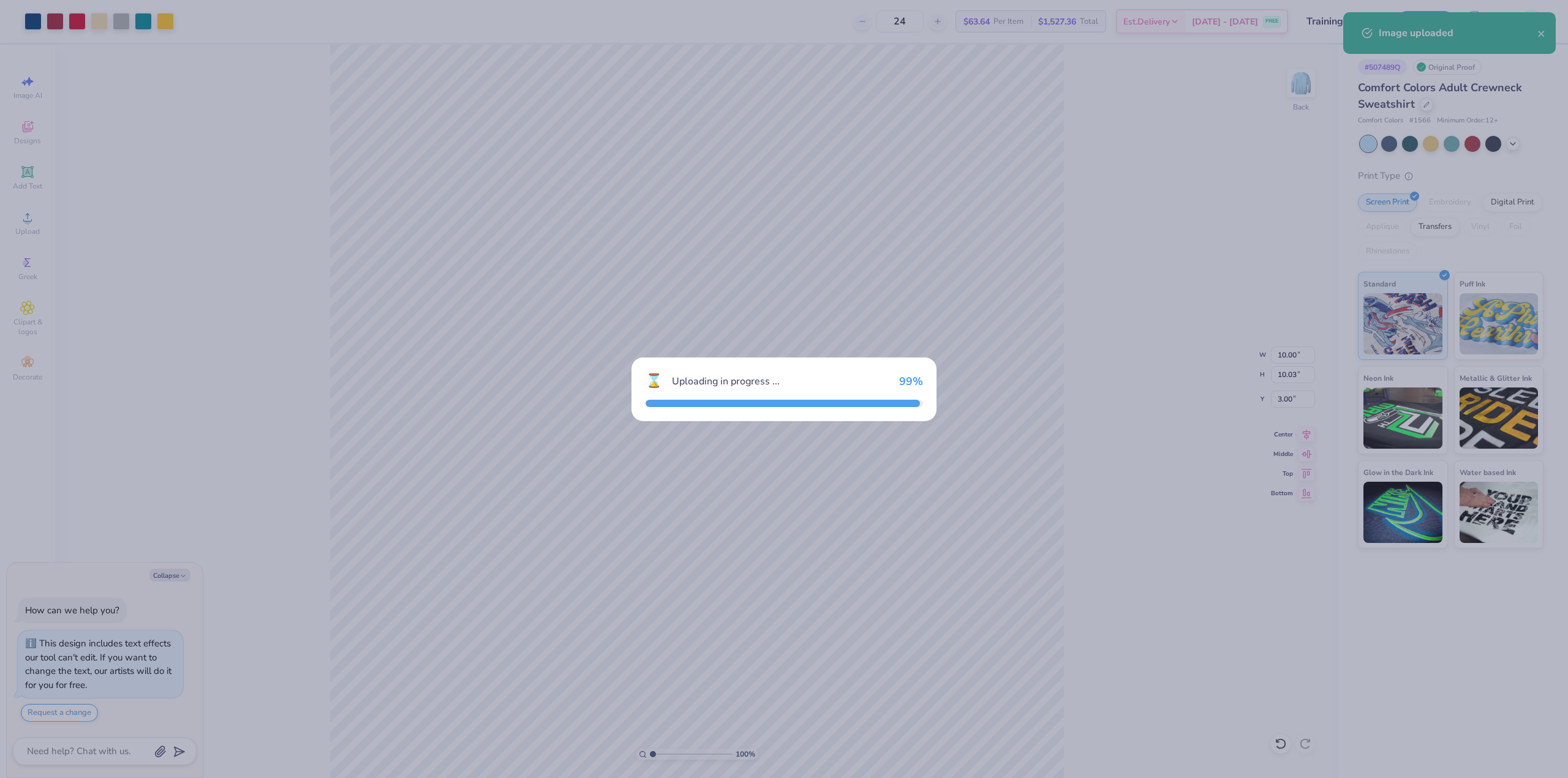
type textarea "x"
type input "15.00"
type input "15.04"
type input "3.73"
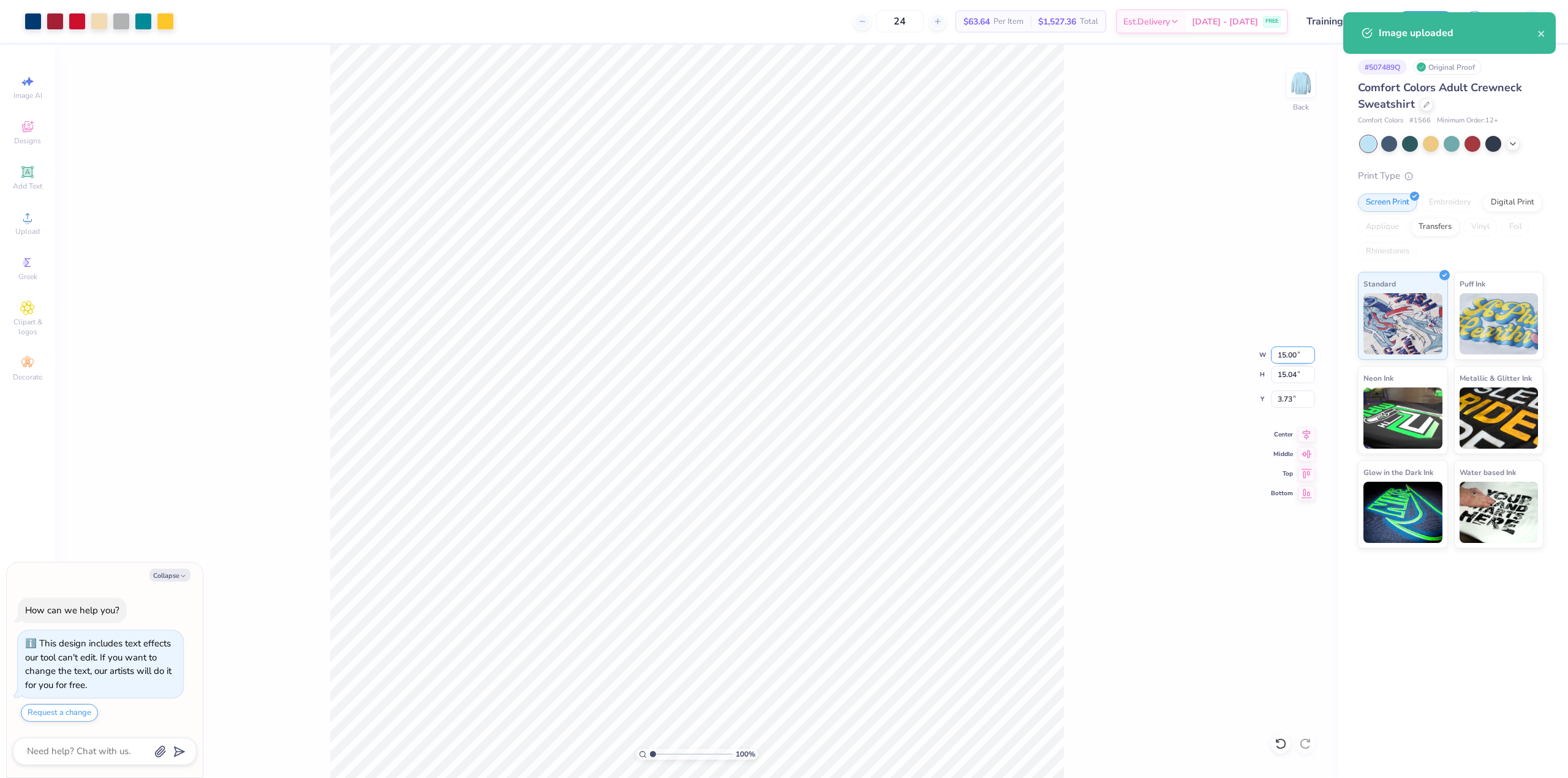
click at [1293, 359] on input "15.00" at bounding box center [1293, 355] width 44 height 17
type input "10"
type textarea "x"
type input "10.00"
type input "10.03"
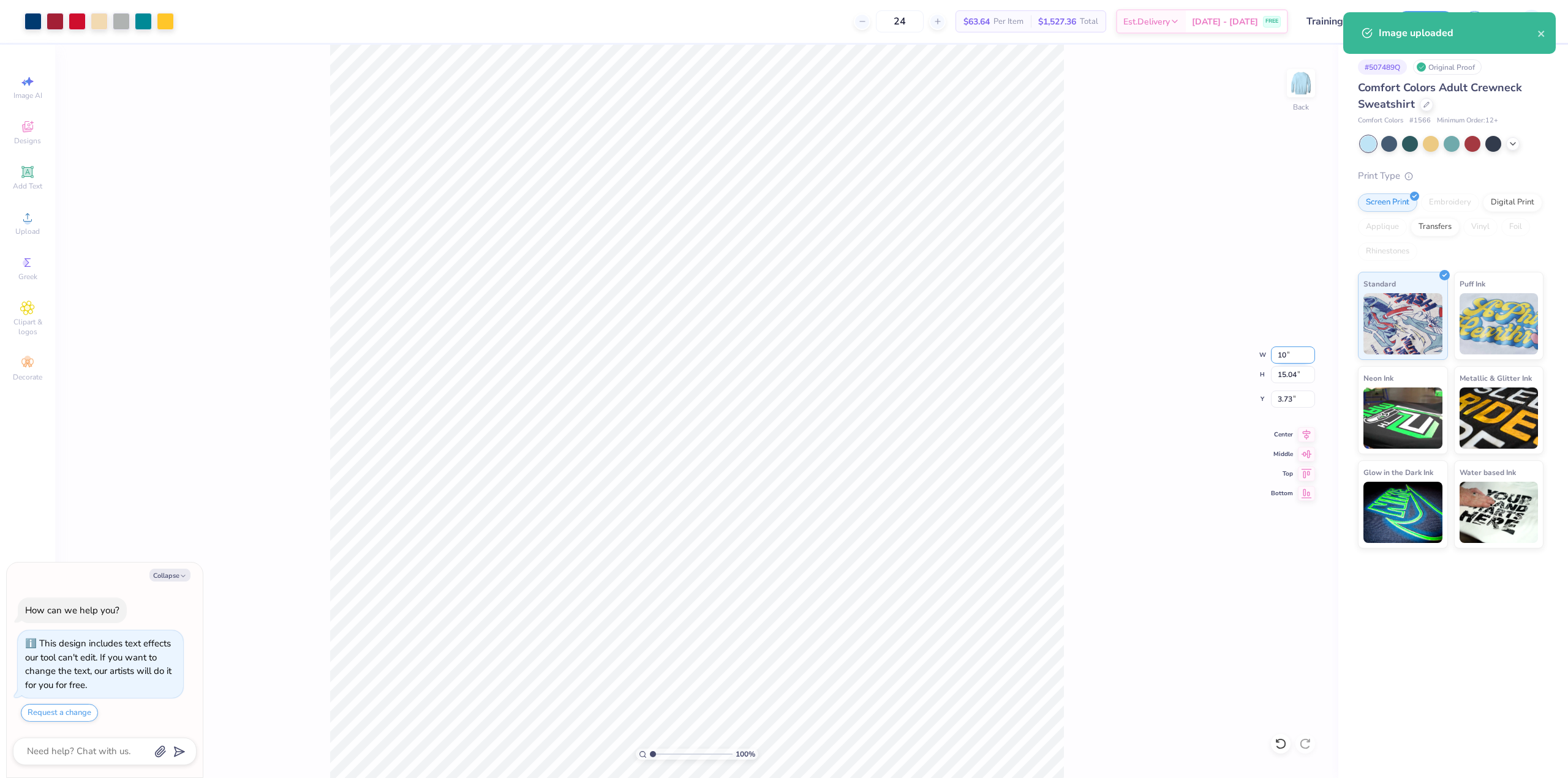
type input "6.23"
type textarea "x"
type input "3.00"
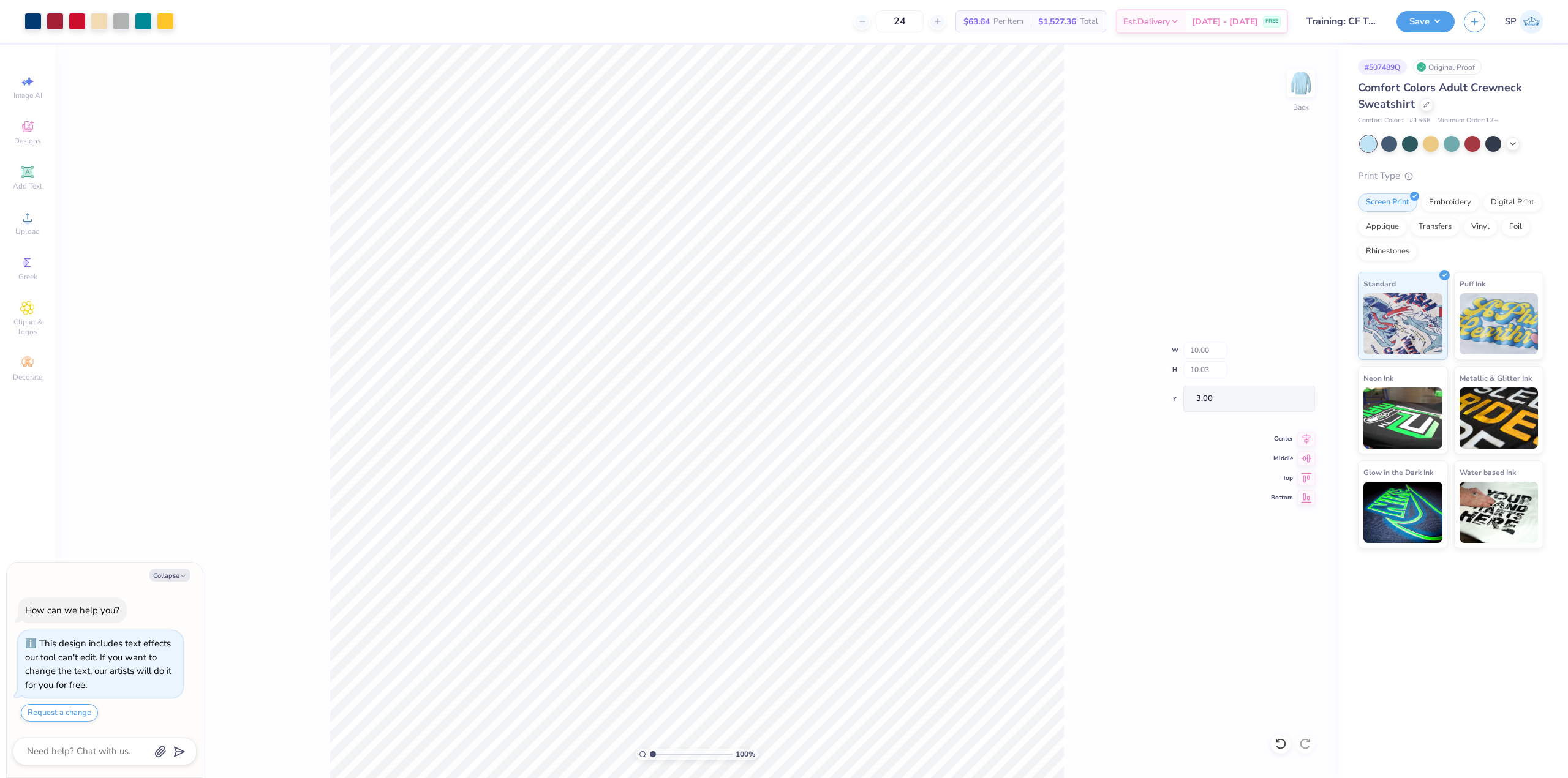
type textarea "x"
click at [1296, 396] on input "6.23" at bounding box center [1293, 399] width 44 height 17
type input "3"
type textarea "x"
type input "3.00"
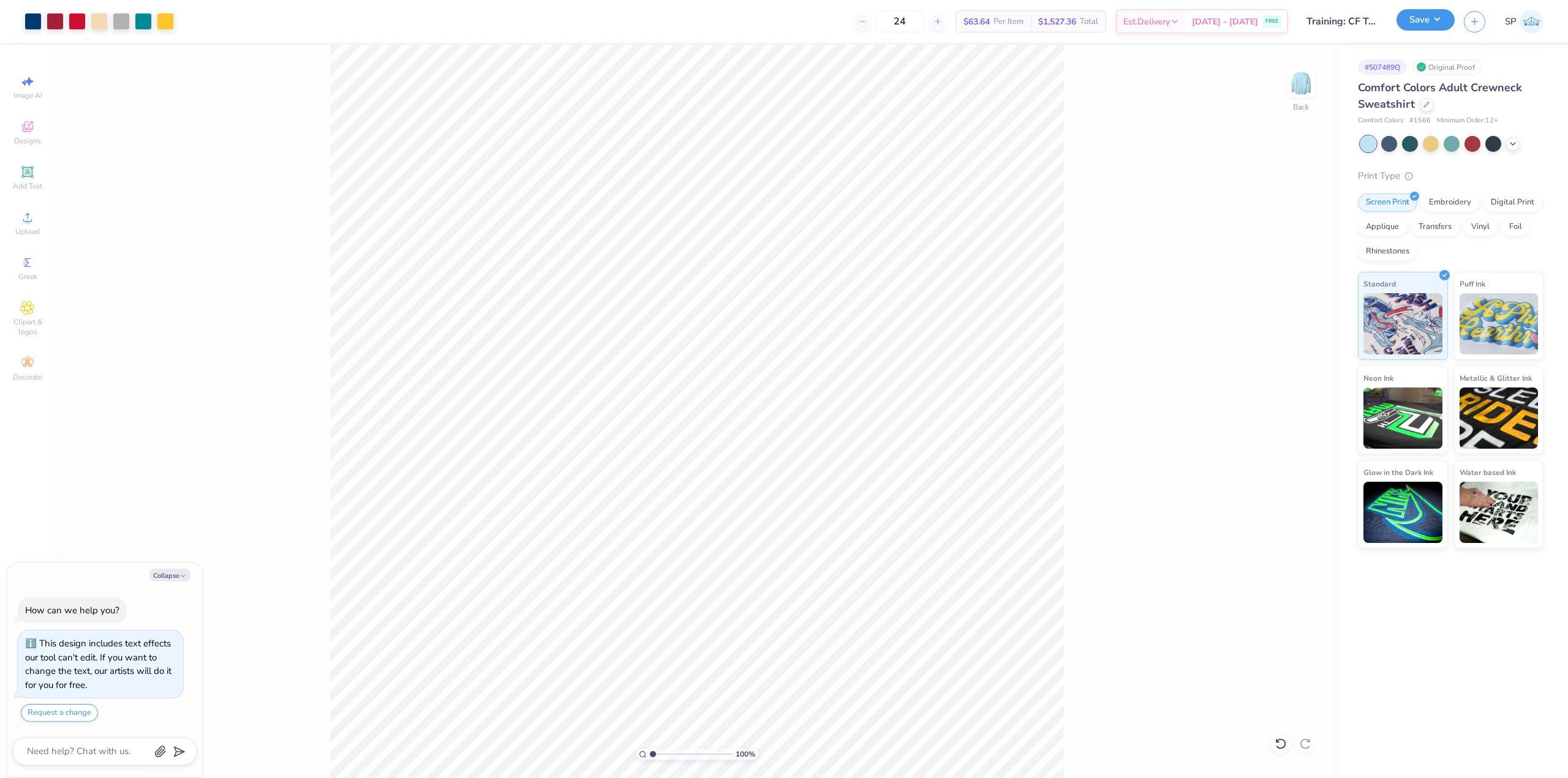
click at [1421, 24] on button "Save" at bounding box center [1426, 20] width 58 height 22
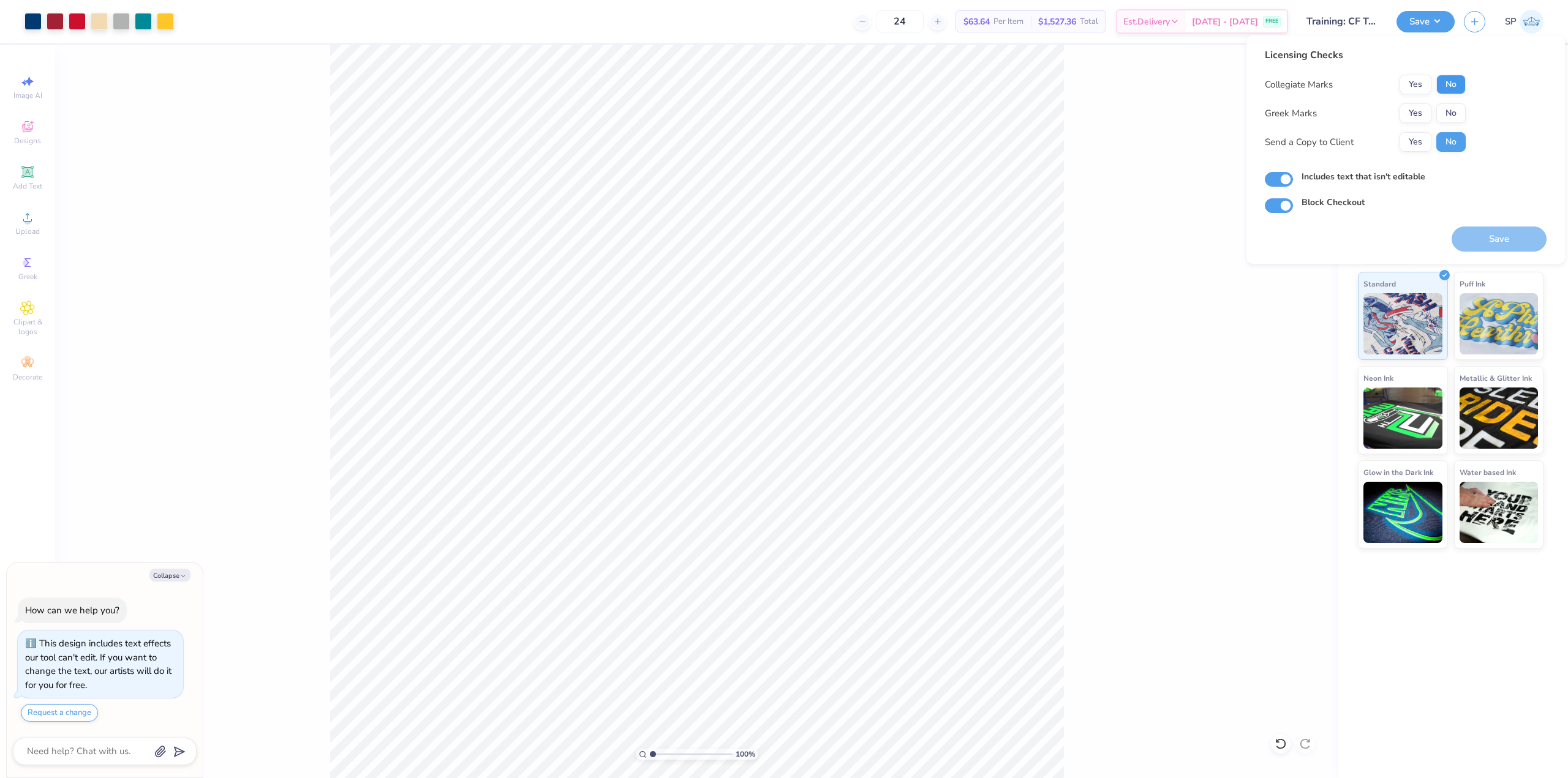
drag, startPoint x: 1456, startPoint y: 95, endPoint x: 1455, endPoint y: 87, distance: 8.1
click at [1456, 95] on div "Collegiate Marks Yes No Greek Marks Yes No Send a Copy to Client Yes No" at bounding box center [1365, 113] width 201 height 78
click at [1455, 86] on button "No" at bounding box center [1451, 85] width 30 height 19
click at [1456, 111] on button "No" at bounding box center [1451, 113] width 30 height 19
click at [1494, 229] on button "Save" at bounding box center [1499, 239] width 95 height 25
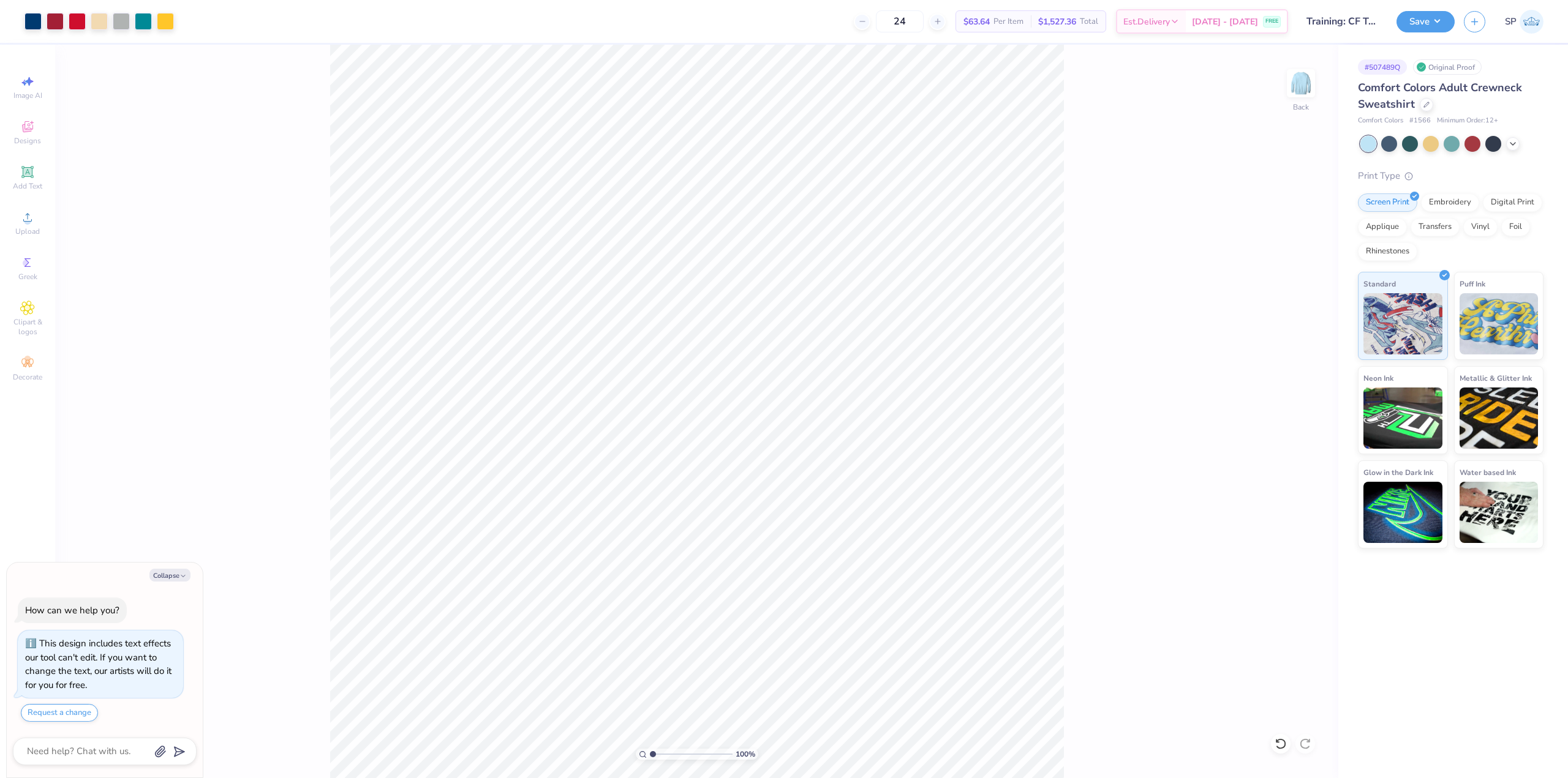
type textarea "x"
type input "9.98566702401636"
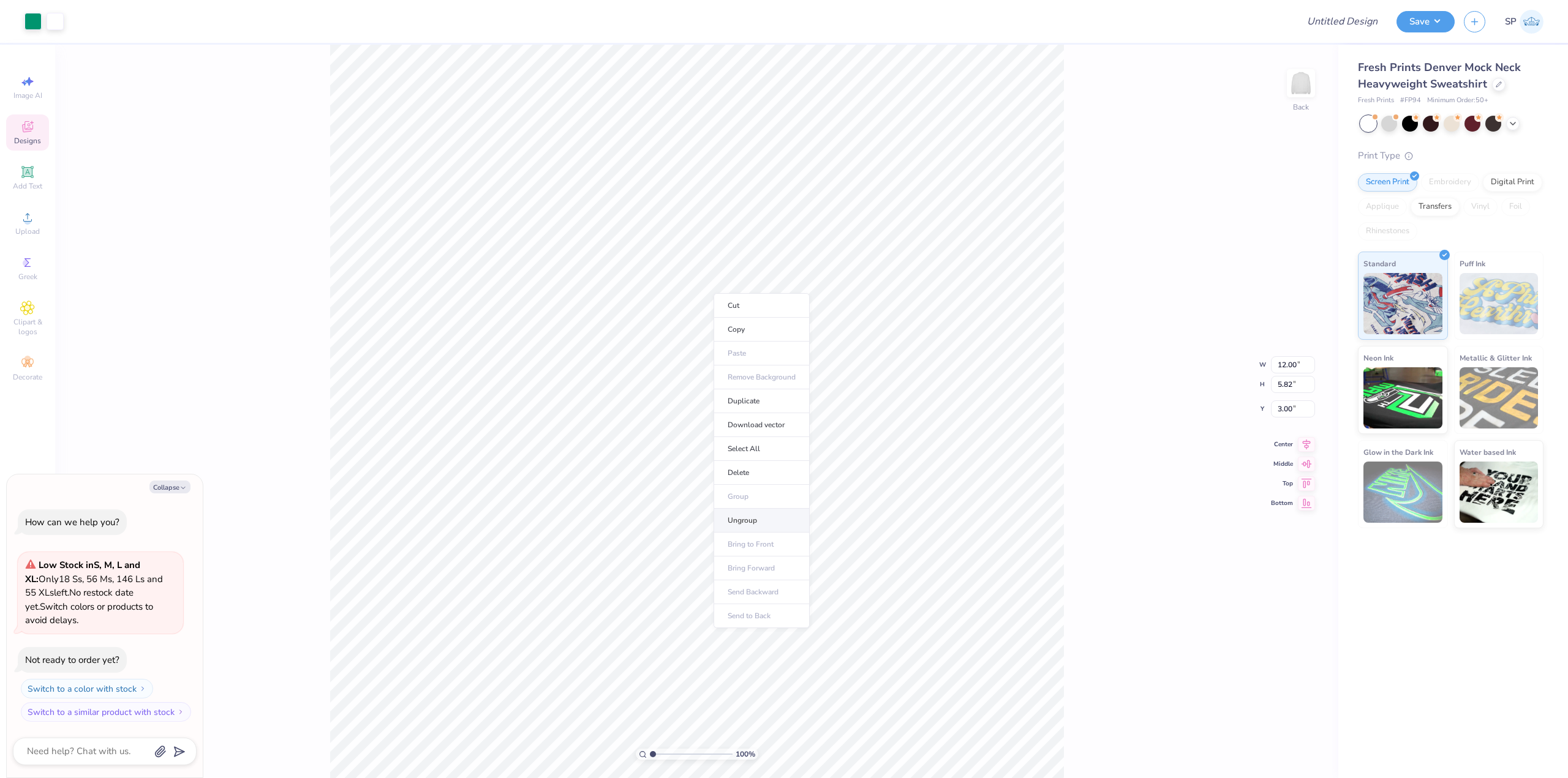
click at [762, 525] on li "Ungroup" at bounding box center [762, 520] width 96 height 24
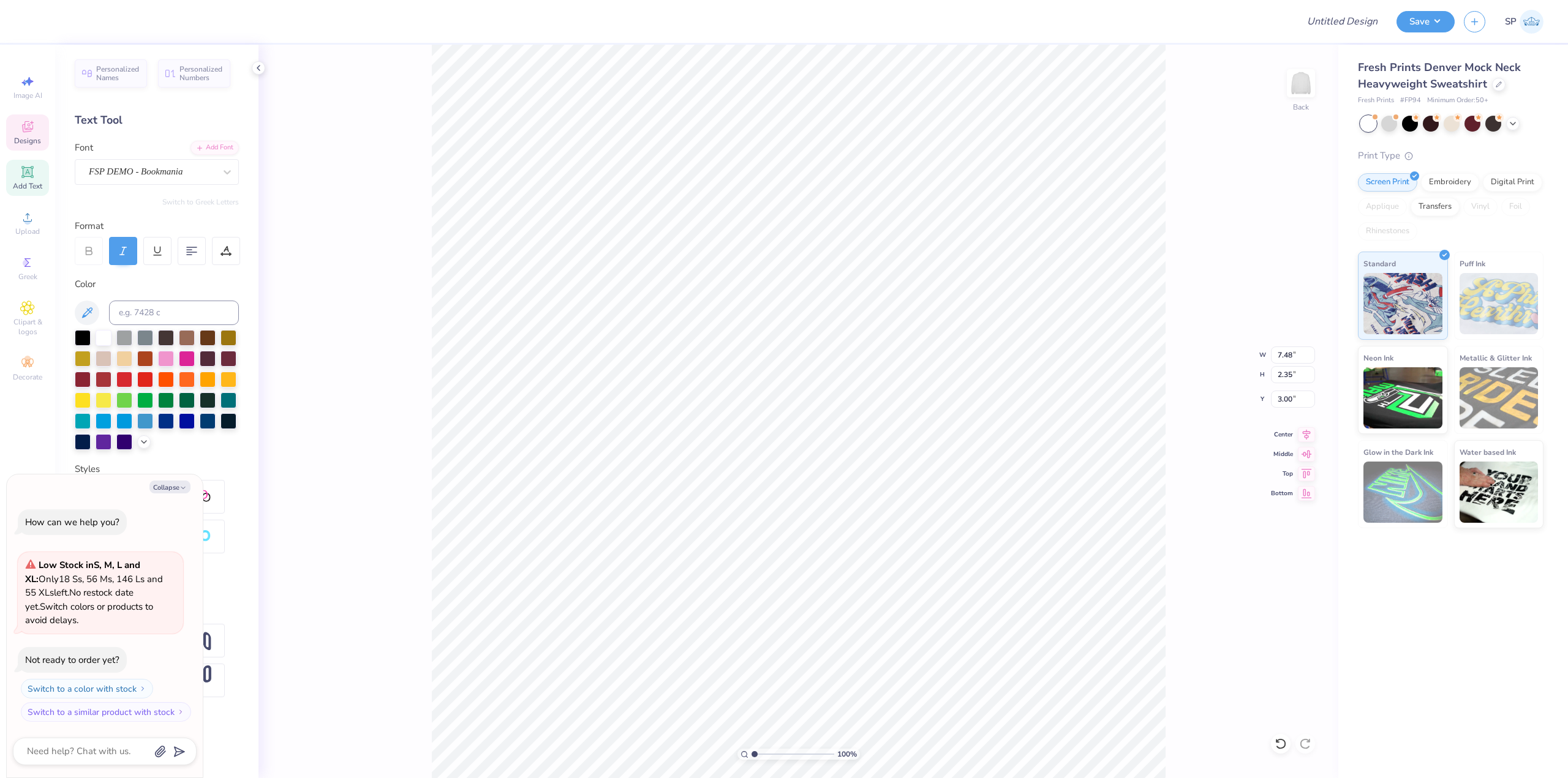
type textarea "x"
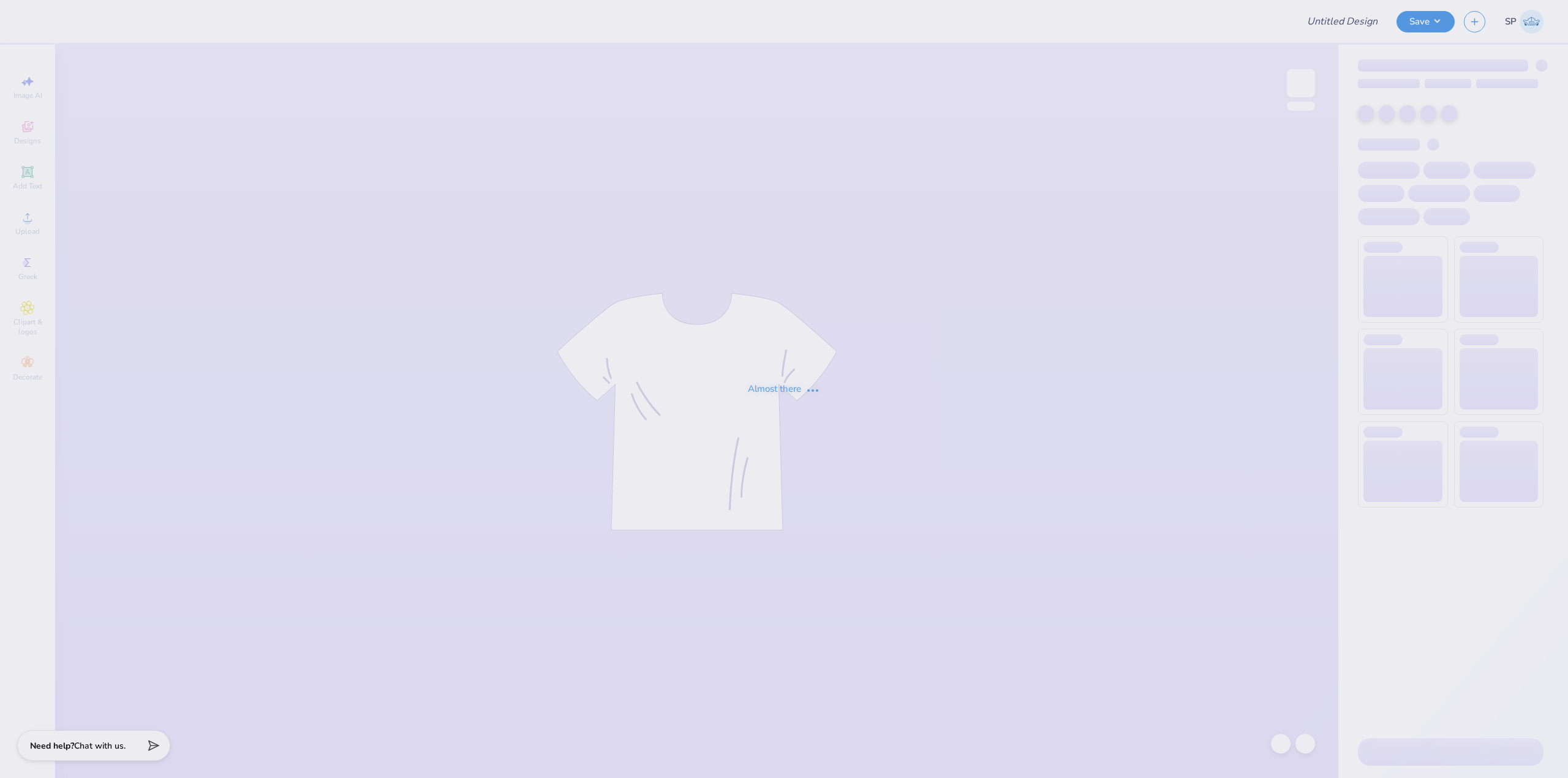
type input "Training: CF Training - Activities 3"
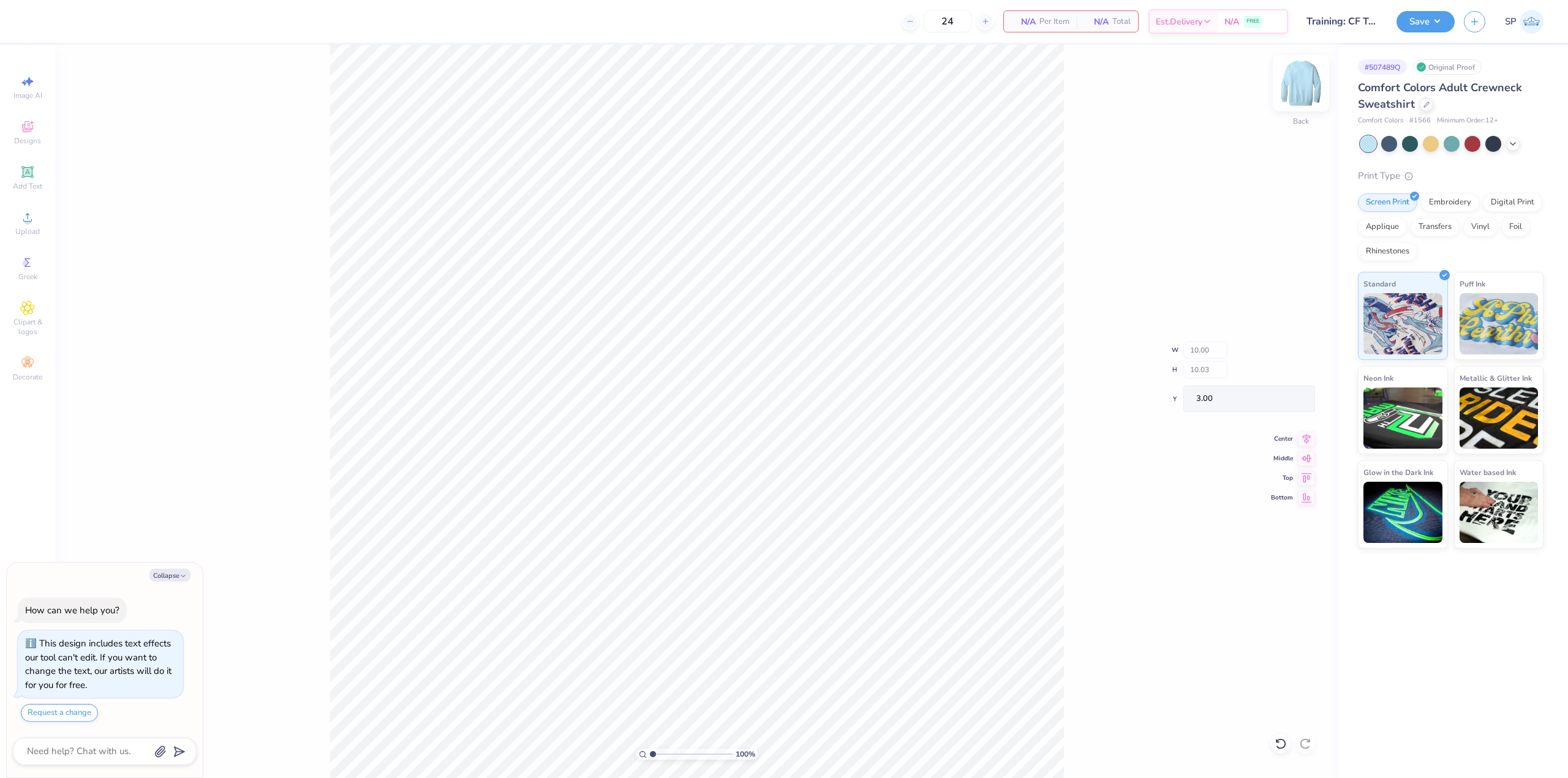
click at [1298, 79] on img at bounding box center [1301, 83] width 49 height 49
type textarea "x"
click at [1293, 403] on input "2.92" at bounding box center [1293, 399] width 44 height 17
type input "3"
type textarea "x"
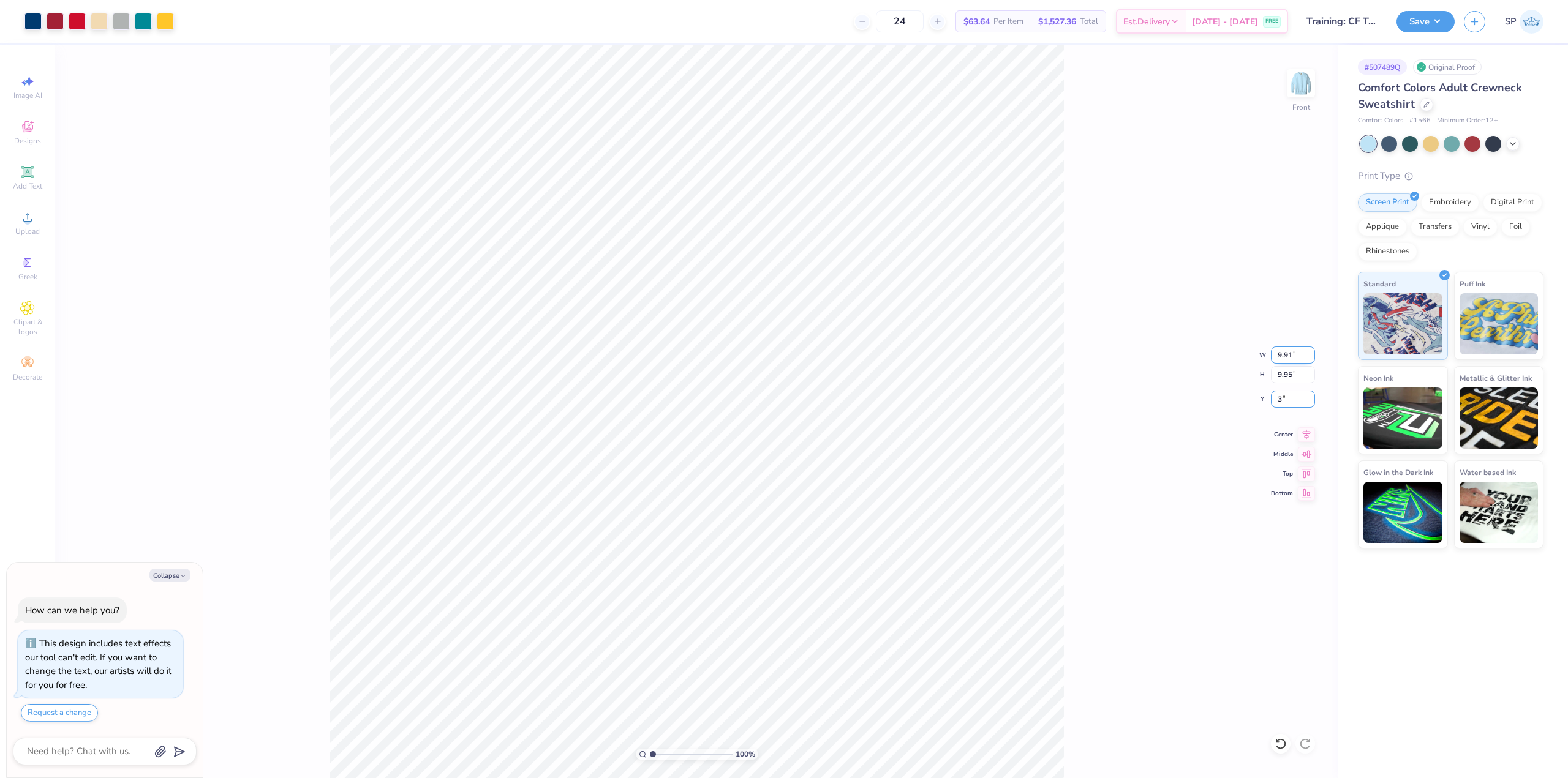
type input "3.00"
drag, startPoint x: 1290, startPoint y: 354, endPoint x: 1286, endPoint y: 359, distance: 6.4
click at [1289, 355] on input "9.91" at bounding box center [1293, 355] width 44 height 17
type input "10"
type textarea "x"
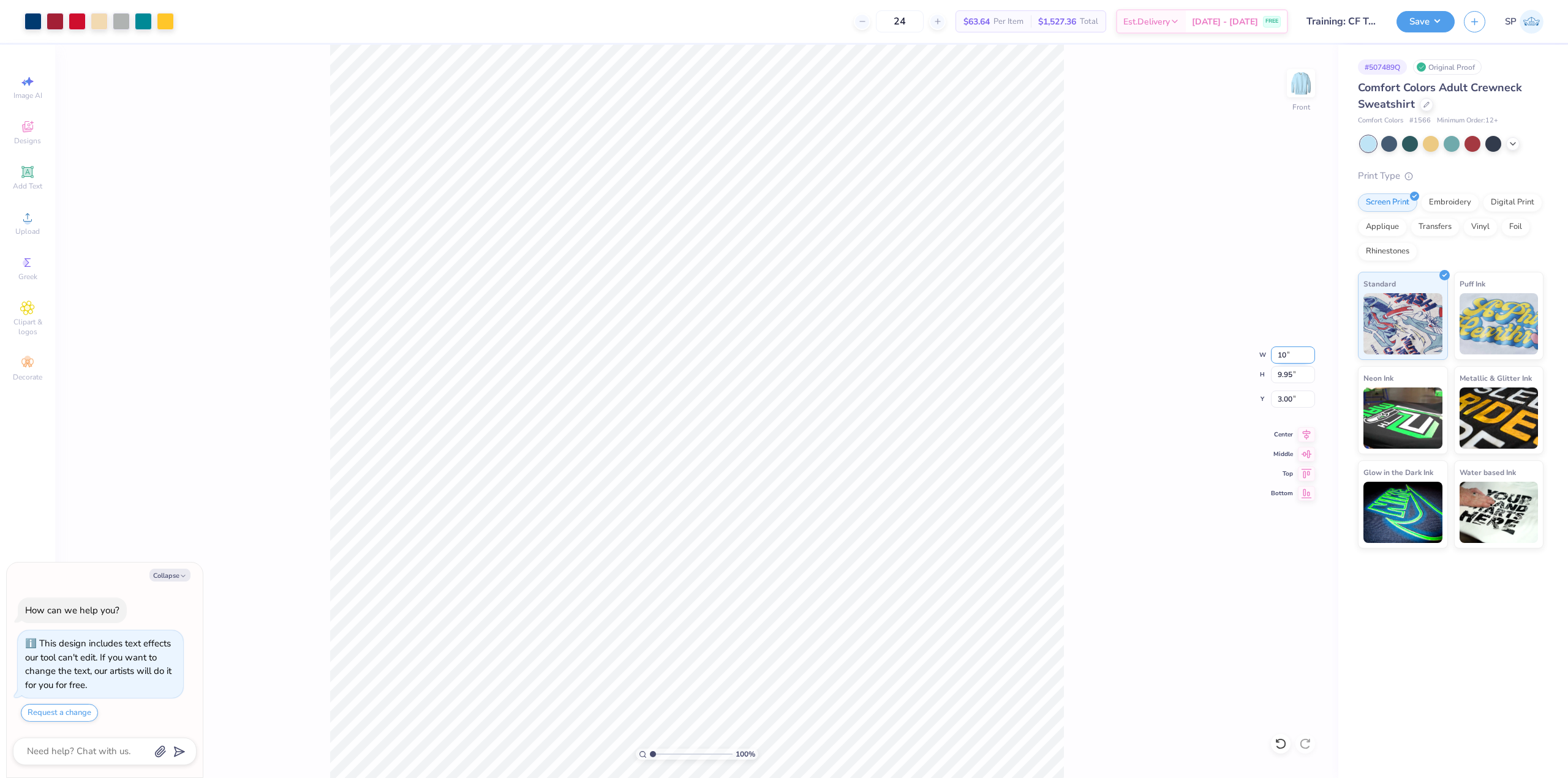
type input "10.00"
type input "10.03"
type input "2.96"
click at [1422, 15] on button "Save" at bounding box center [1426, 20] width 58 height 22
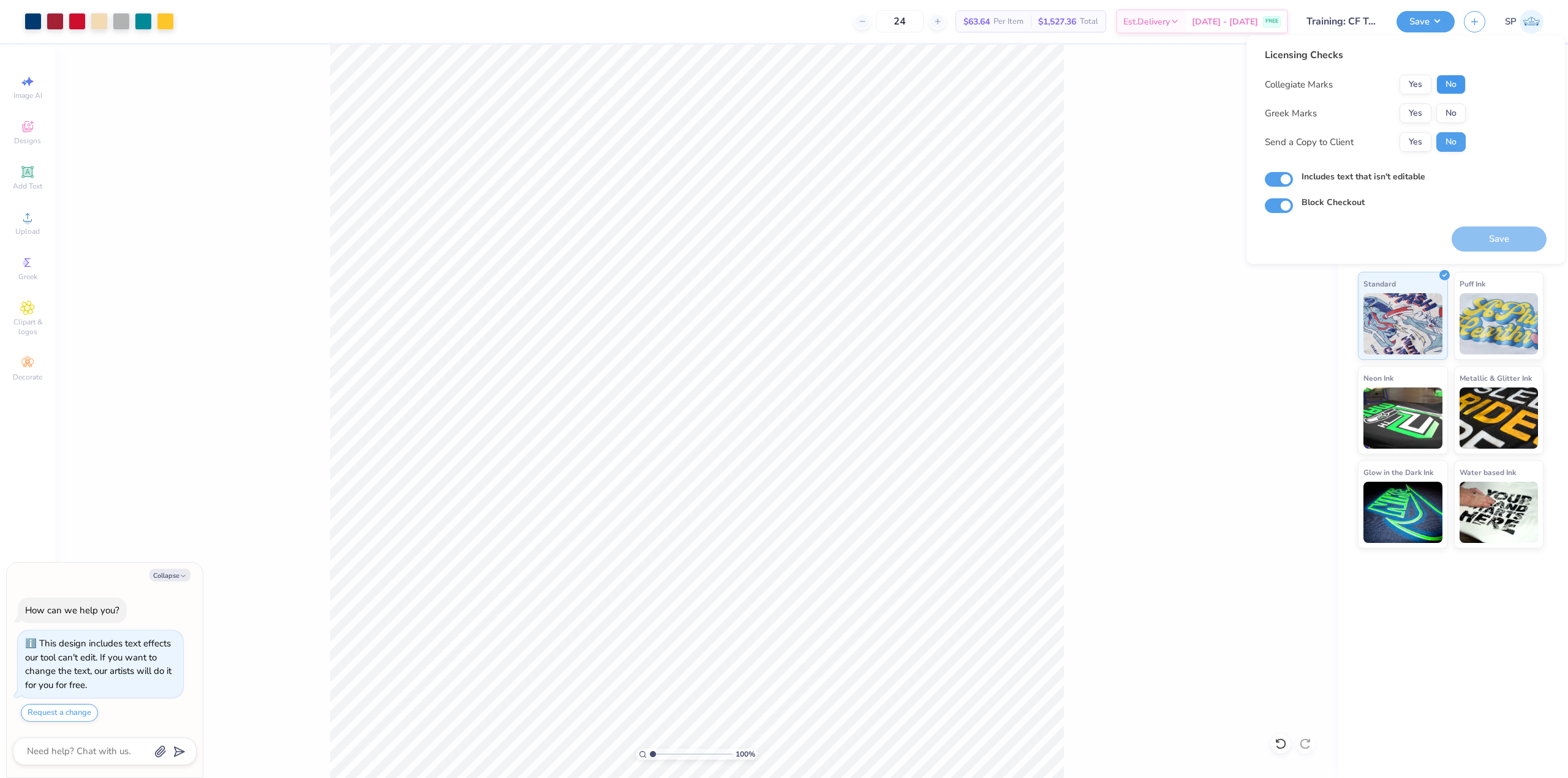
click at [1455, 85] on button "No" at bounding box center [1451, 85] width 30 height 19
click at [1449, 111] on button "No" at bounding box center [1451, 113] width 30 height 19
click at [1499, 232] on button "Save" at bounding box center [1499, 239] width 95 height 25
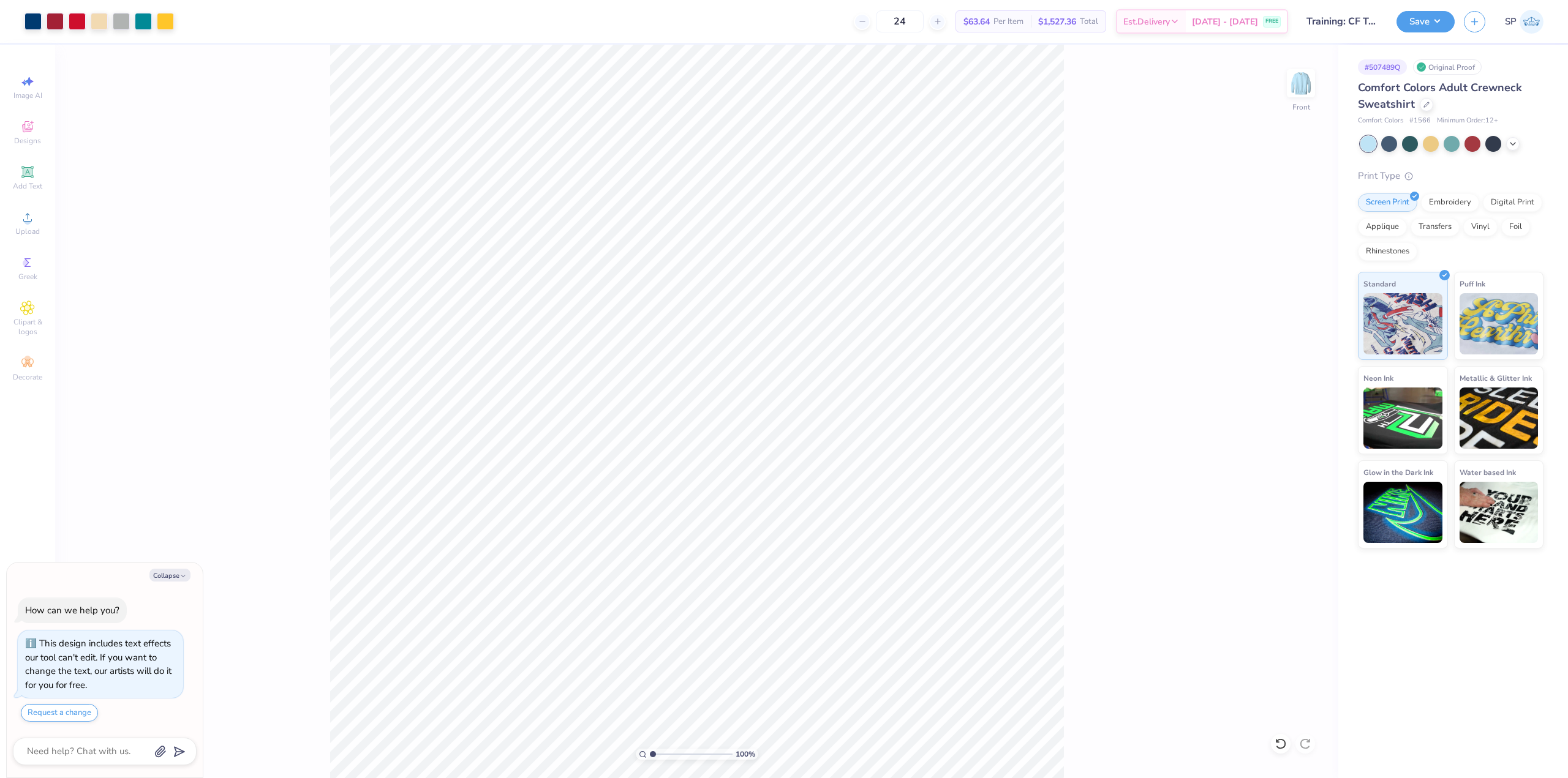
type textarea "x"
click at [1280, 404] on input "2.96" at bounding box center [1293, 399] width 44 height 17
type input "3"
type textarea "x"
type input "3.00"
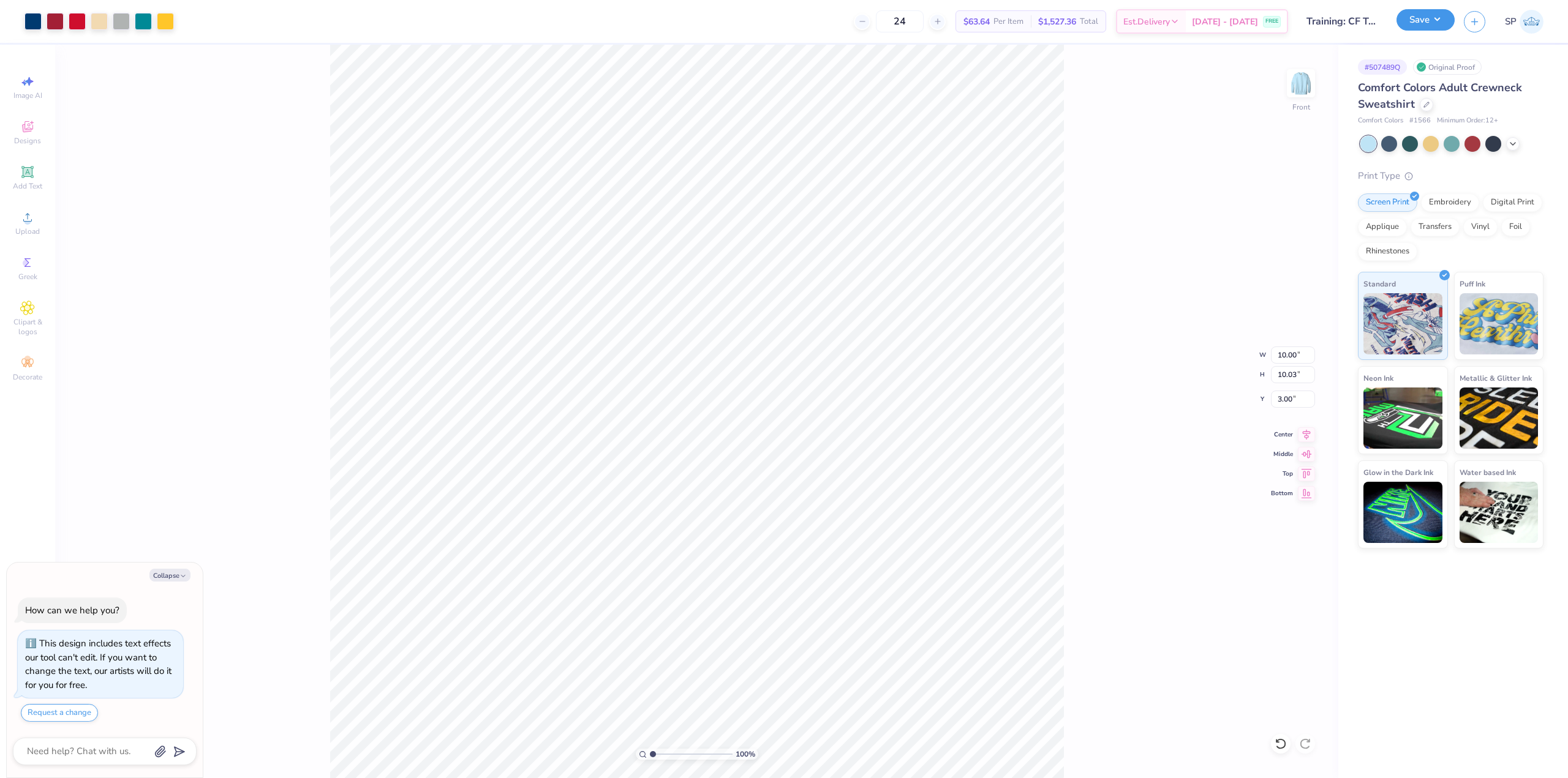
click at [1413, 20] on button "Save" at bounding box center [1426, 20] width 58 height 22
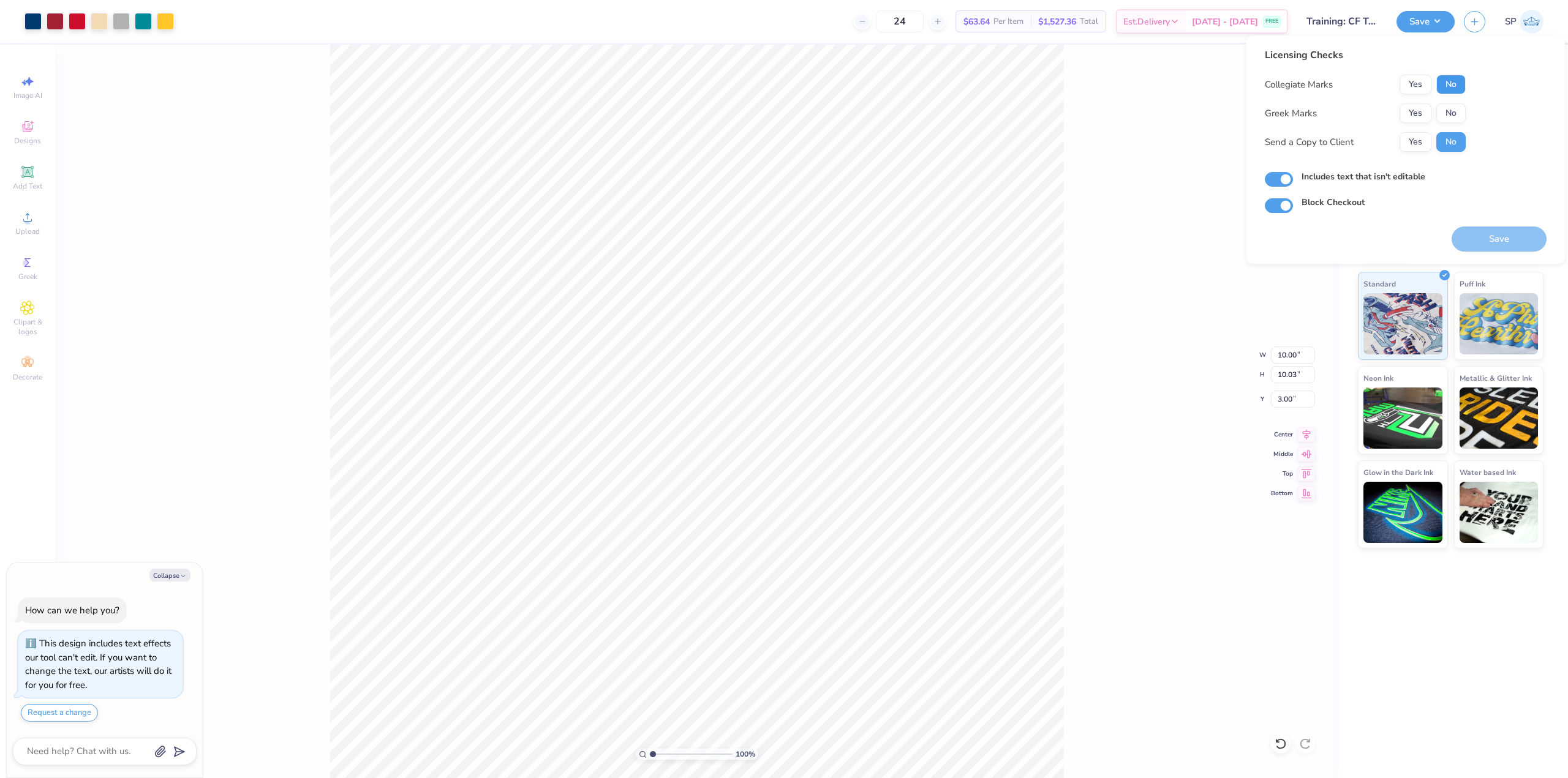
click at [1456, 87] on button "No" at bounding box center [1451, 85] width 30 height 19
click at [1450, 117] on button "No" at bounding box center [1451, 113] width 30 height 19
click at [1499, 245] on button "Save" at bounding box center [1499, 239] width 95 height 25
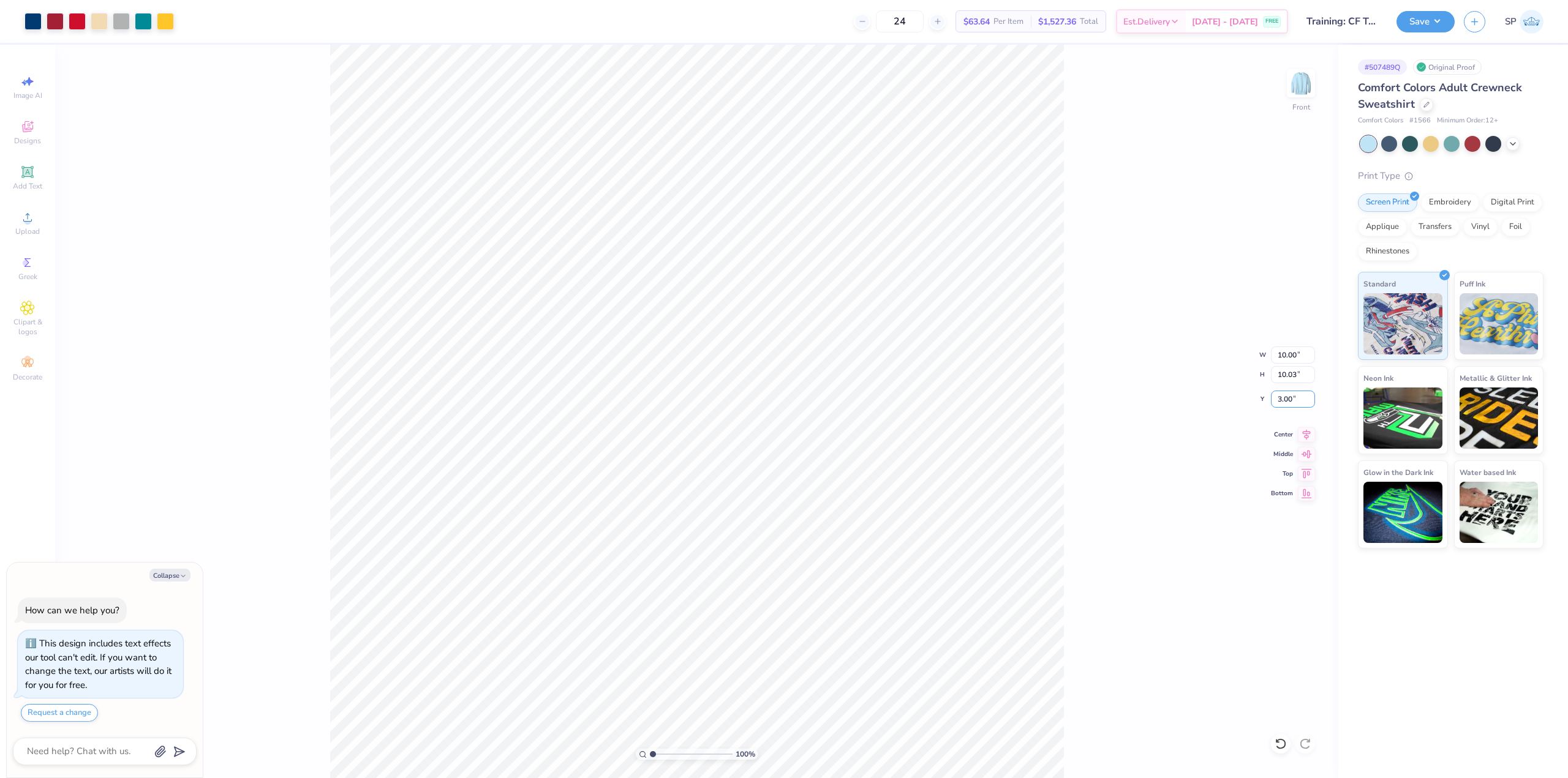
drag, startPoint x: 1302, startPoint y: 402, endPoint x: 1238, endPoint y: 405, distance: 64.1
click at [1240, 404] on div "100 % Front W 10.00 10.00 " H 10.03 10.03 " Y 3.00 3.00 " Center Middle Top Bot…" at bounding box center [696, 411] width 1283 height 734
type textarea "x"
click at [1296, 406] on input "3.00" at bounding box center [1293, 399] width 44 height 17
type input "2"
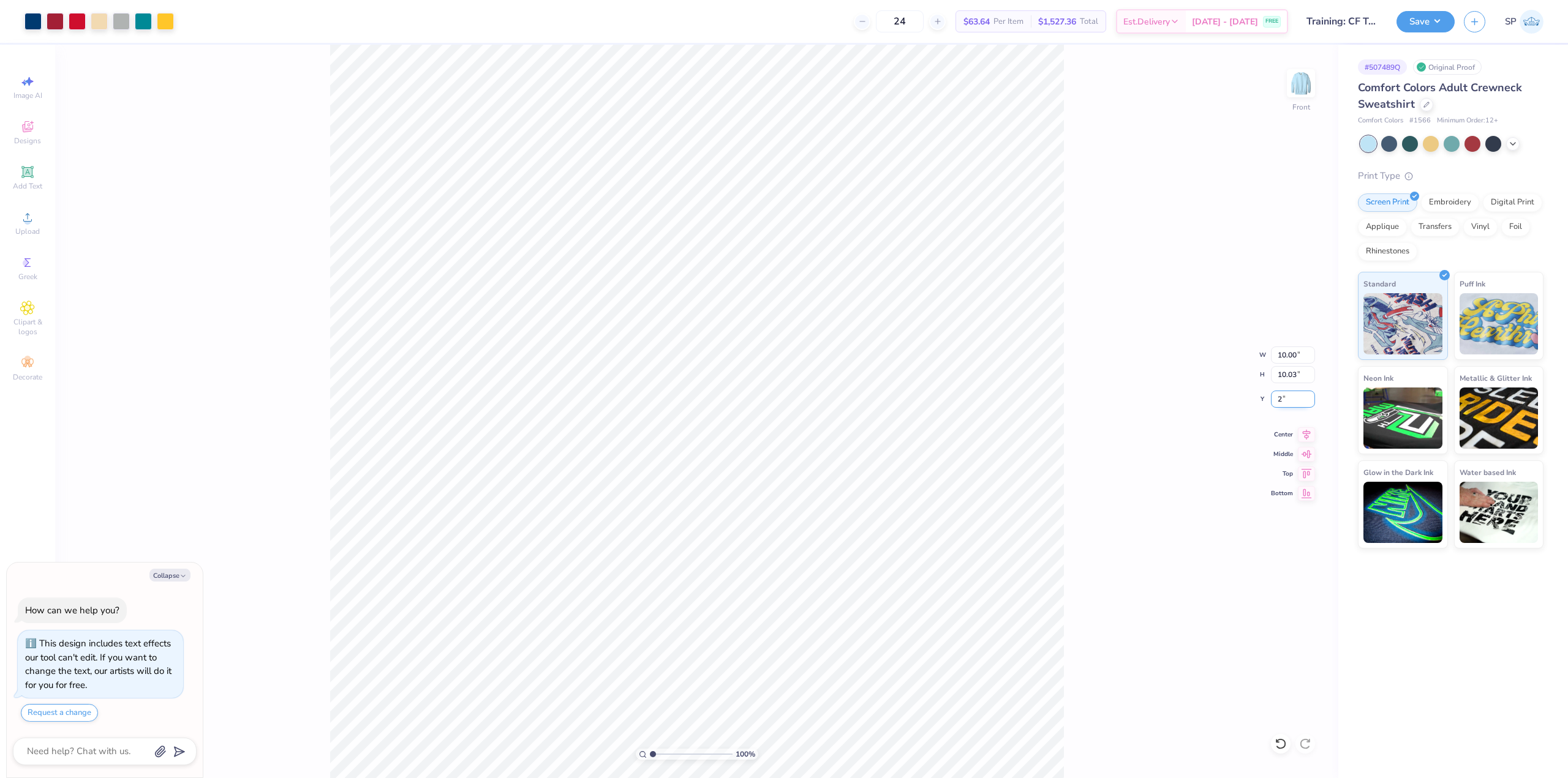
type textarea "x"
type input "2.00"
click at [1073, 283] on div "100 % Front W 10.00 10.00 " H 10.03 10.03 " Y 2.00 2.00 " Center Middle Top Bot…" at bounding box center [696, 411] width 1283 height 734
click at [1407, 19] on button "Save" at bounding box center [1426, 20] width 58 height 22
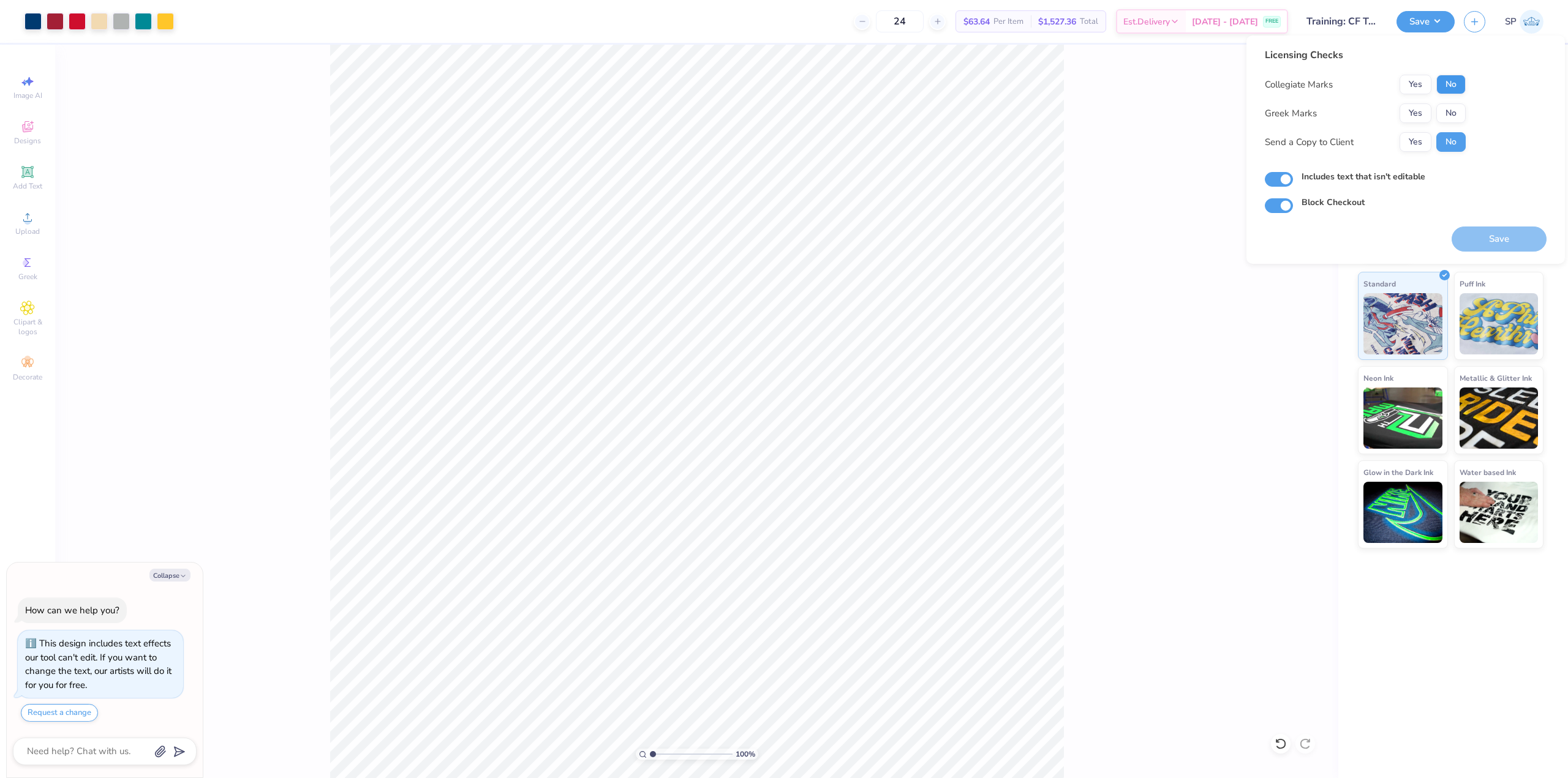
click at [1457, 94] on div "Collegiate Marks Yes No Greek Marks Yes No Send a Copy to Client Yes No" at bounding box center [1365, 113] width 201 height 78
click at [1455, 91] on button "No" at bounding box center [1451, 85] width 30 height 19
click at [1457, 115] on button "No" at bounding box center [1451, 113] width 30 height 19
click at [1499, 224] on div "Save" at bounding box center [1499, 233] width 95 height 38
click at [1498, 233] on button "Save" at bounding box center [1499, 239] width 95 height 25
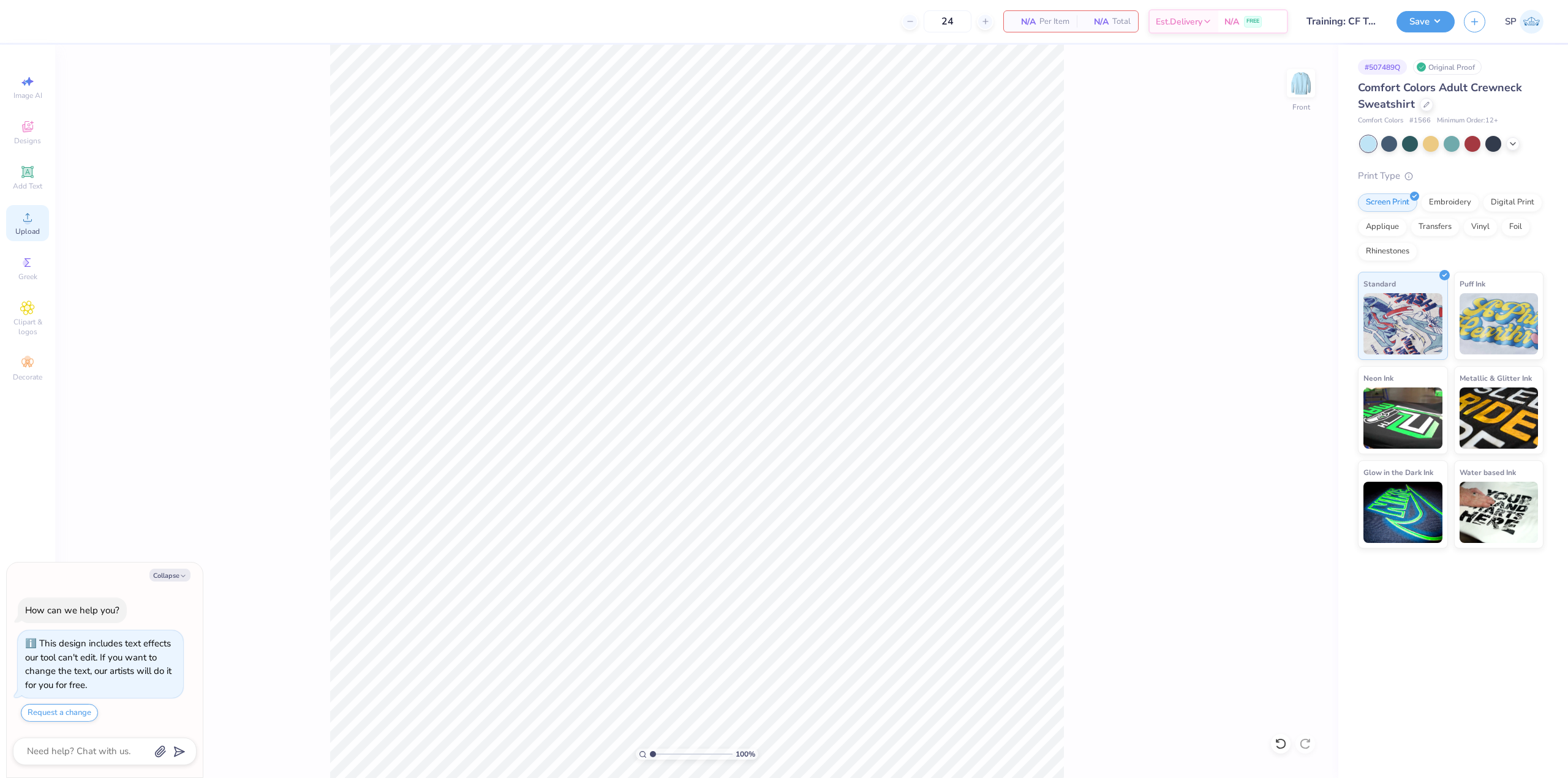
click at [22, 215] on icon at bounding box center [27, 217] width 15 height 15
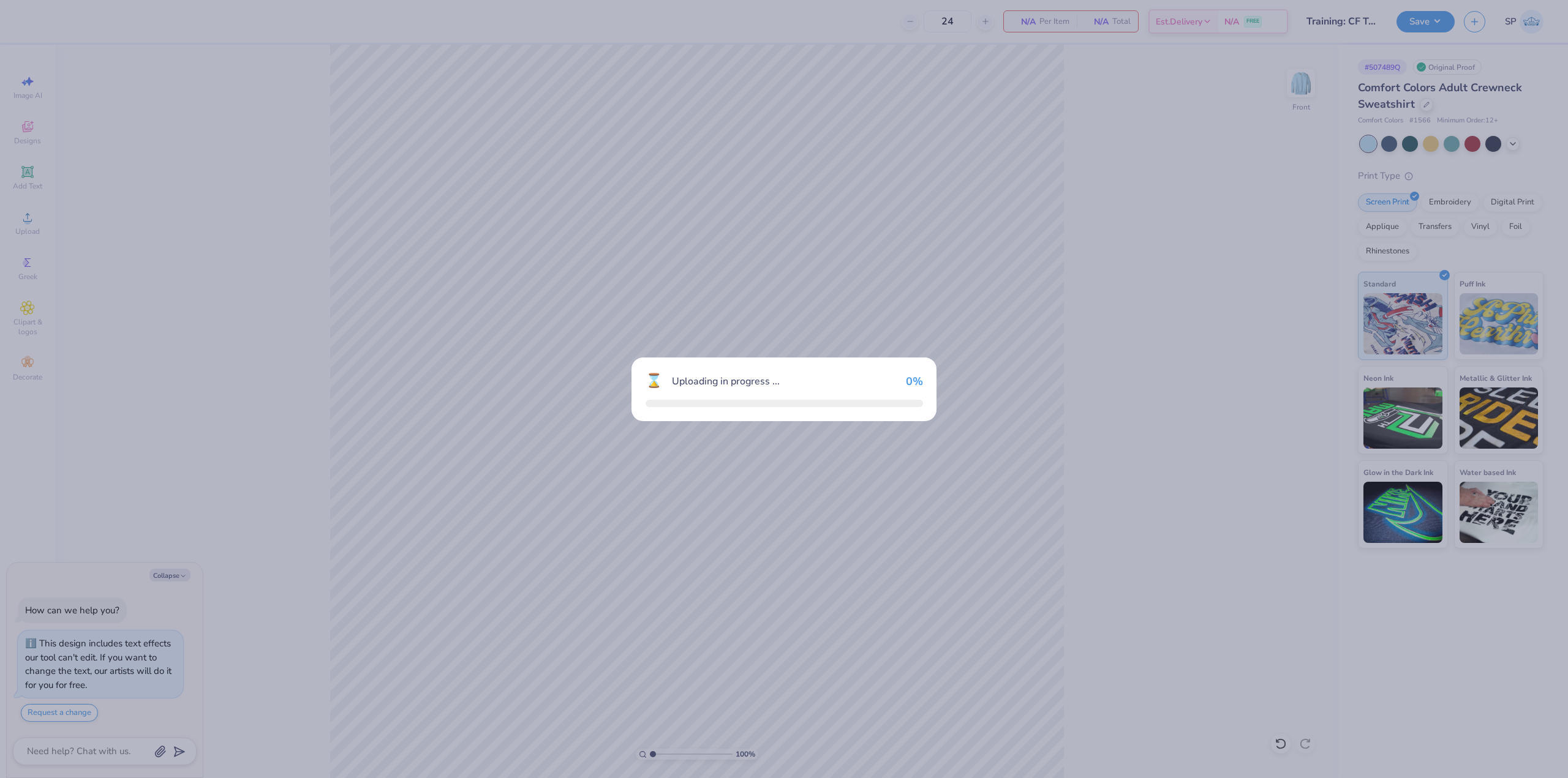
type textarea "x"
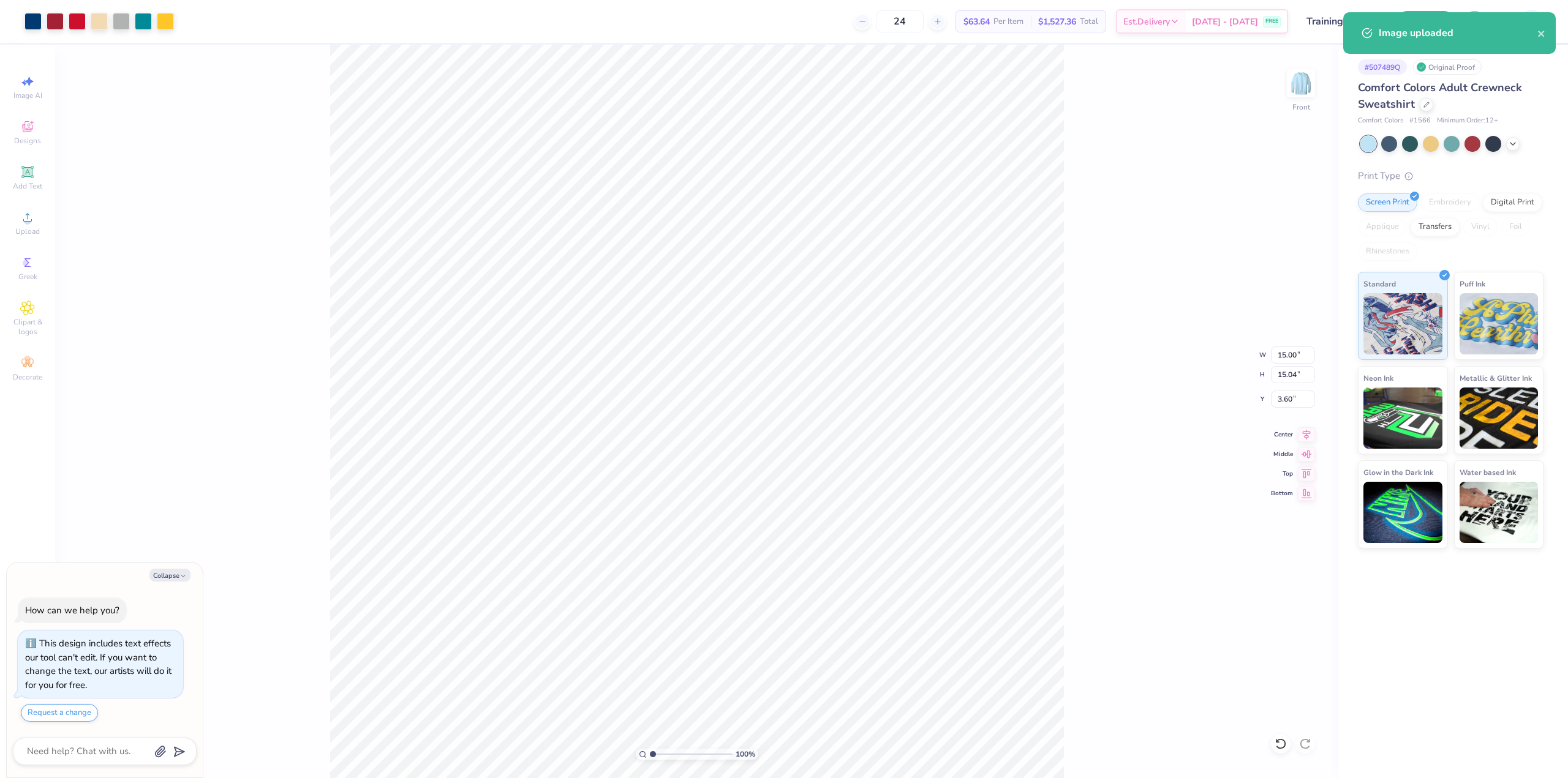
click at [1546, 32] on div "Image uploaded" at bounding box center [1449, 33] width 213 height 42
click at [1293, 357] on input "15.00" at bounding box center [1293, 355] width 44 height 17
type input "10"
type textarea "x"
type input "10.00"
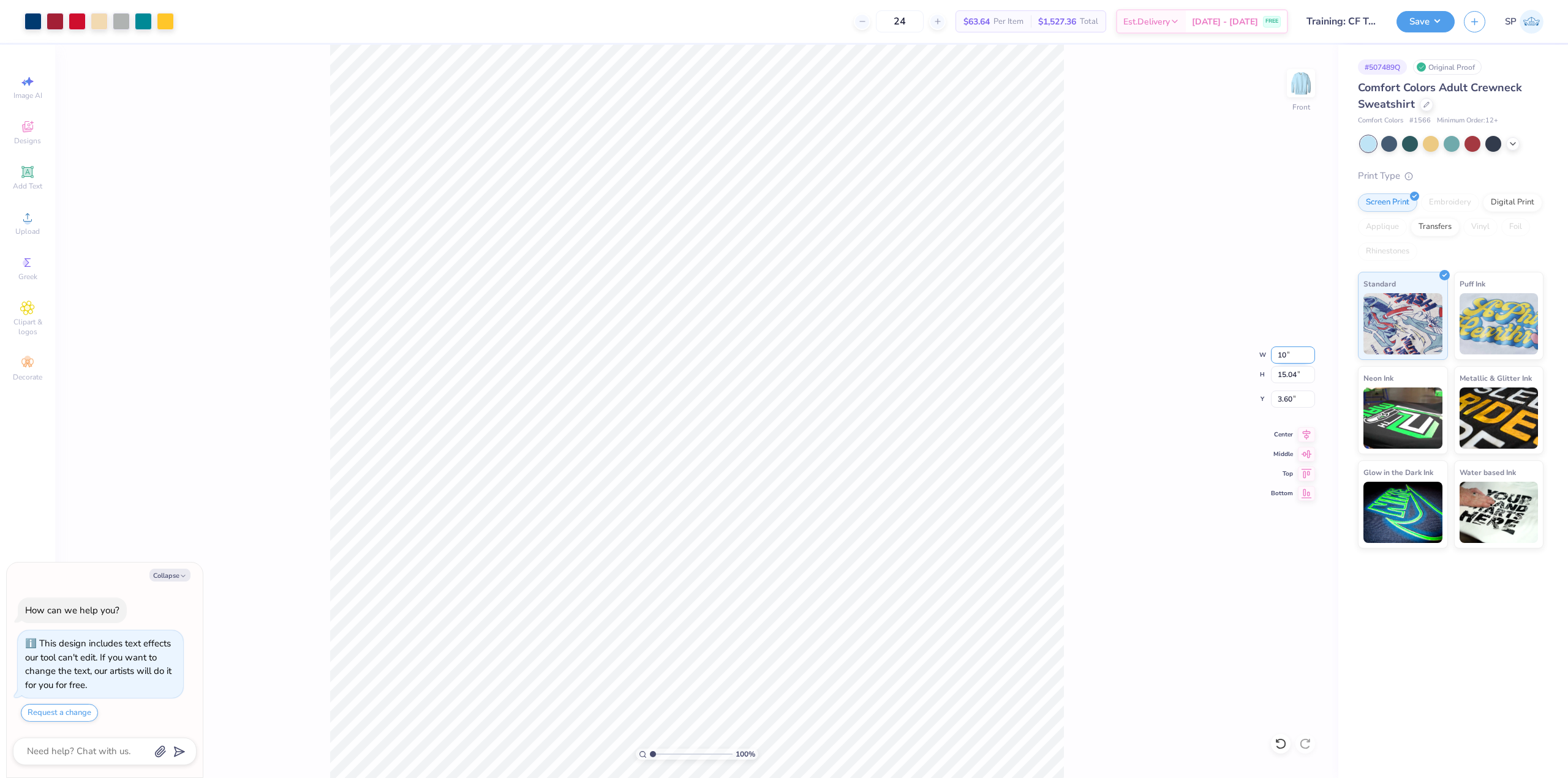
type input "10.03"
click at [1295, 399] on input "6.11" at bounding box center [1293, 399] width 44 height 17
type input "2"
type textarea "x"
type input "2.00"
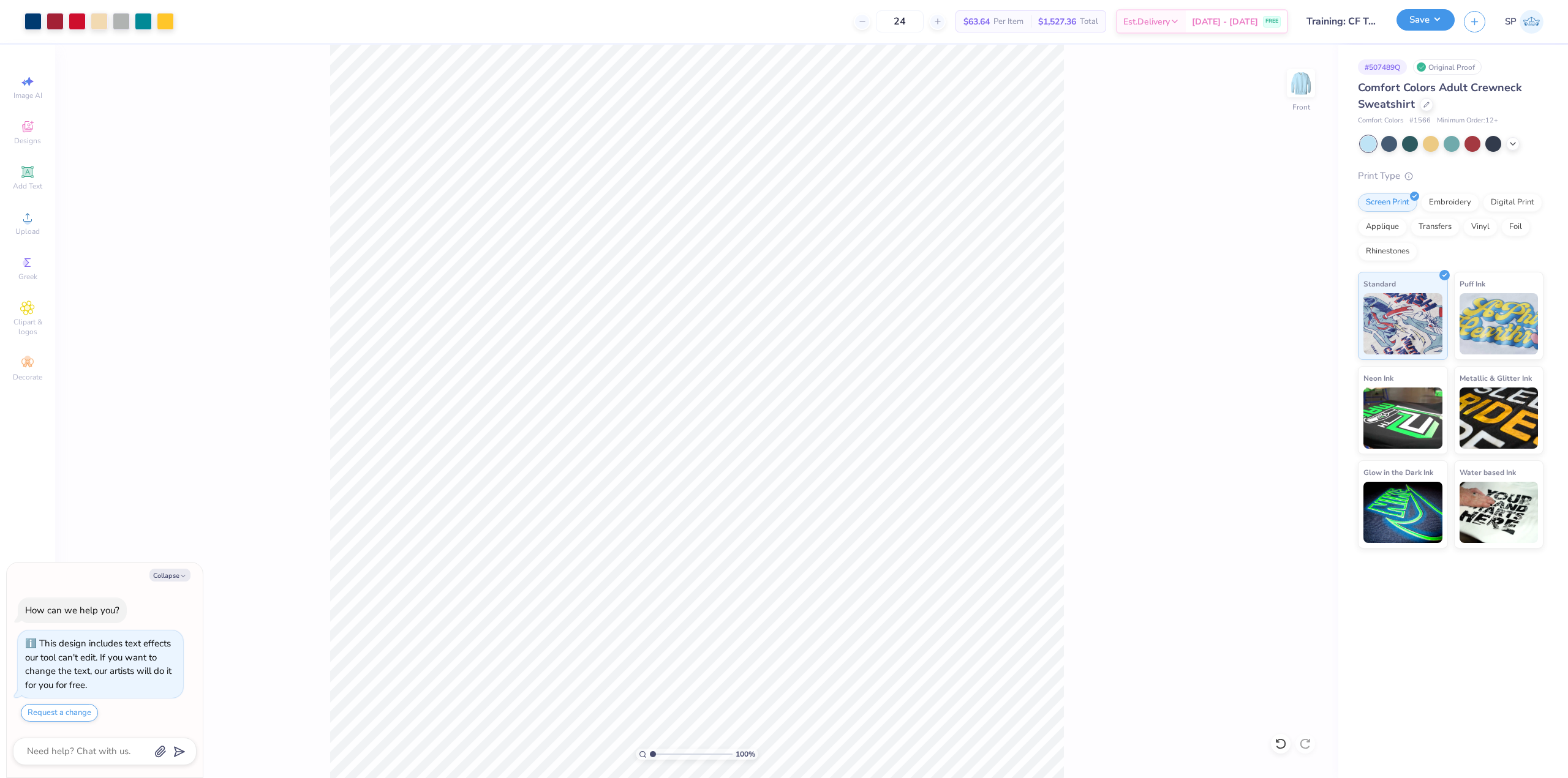
click at [1418, 18] on button "Save" at bounding box center [1426, 20] width 58 height 22
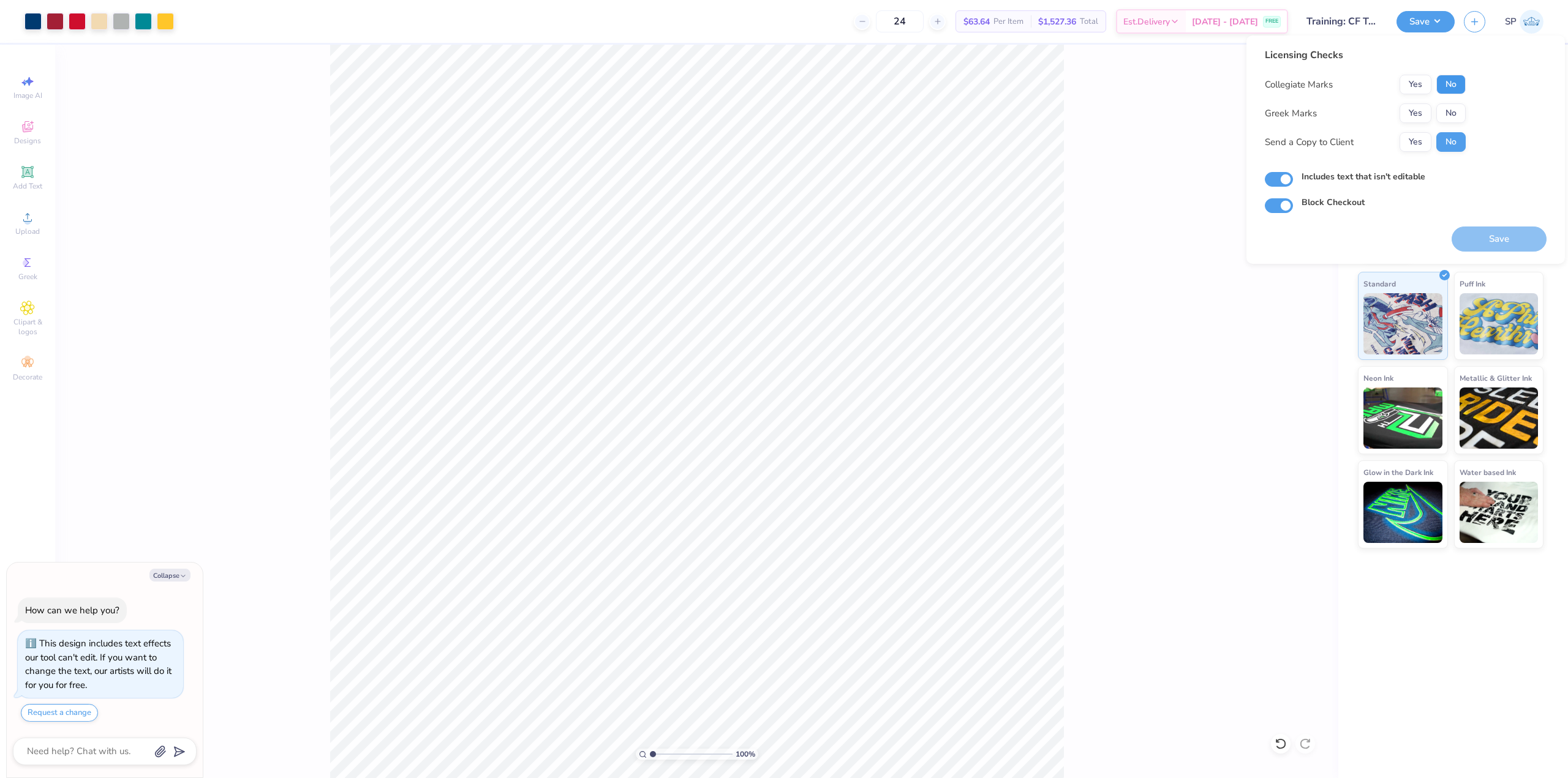
click at [1459, 84] on button "No" at bounding box center [1451, 85] width 30 height 19
click at [1450, 111] on button "No" at bounding box center [1451, 113] width 30 height 19
click at [1507, 233] on button "Save" at bounding box center [1499, 239] width 95 height 25
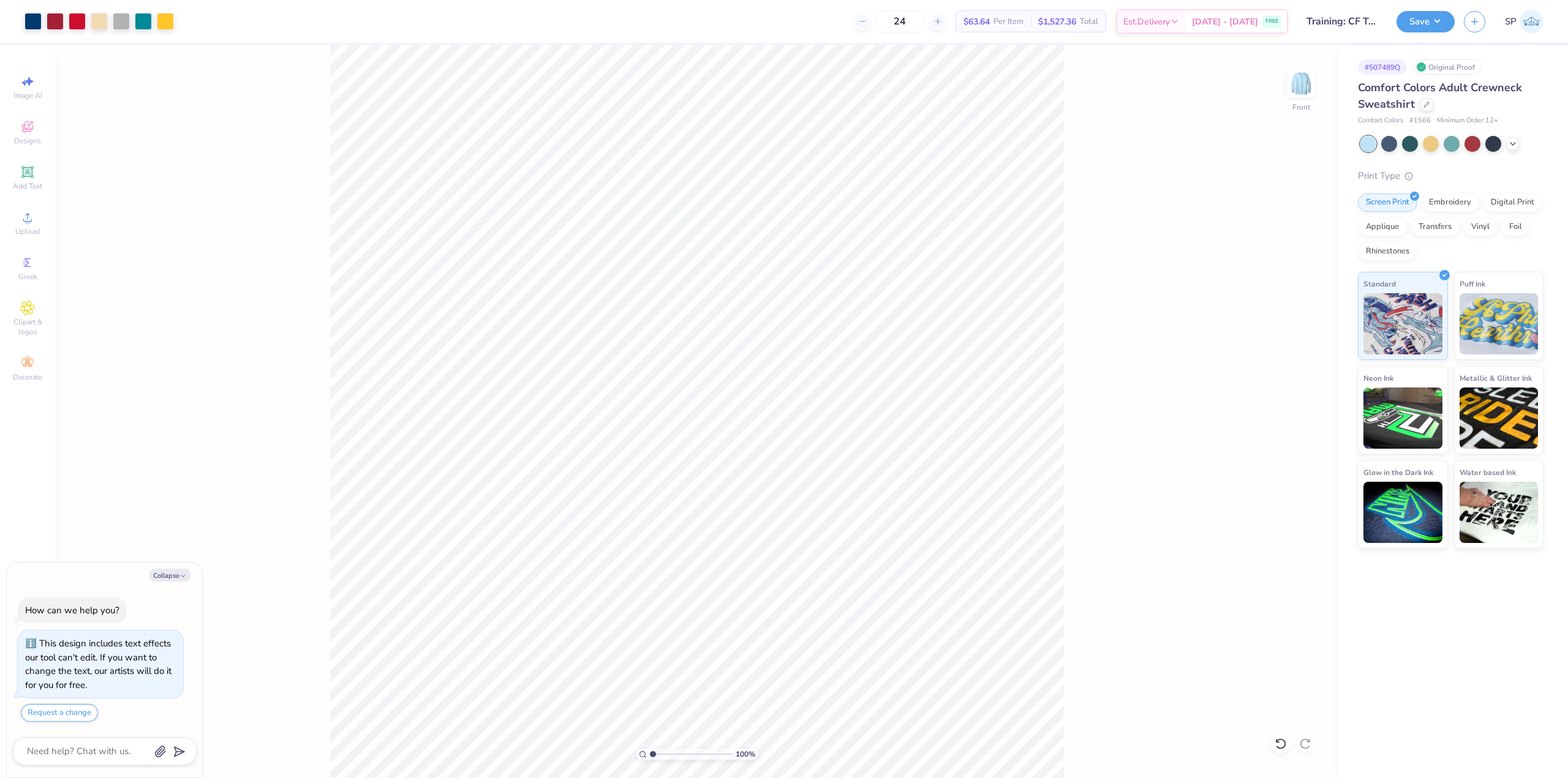
type textarea "x"
